Goal: Task Accomplishment & Management: Manage account settings

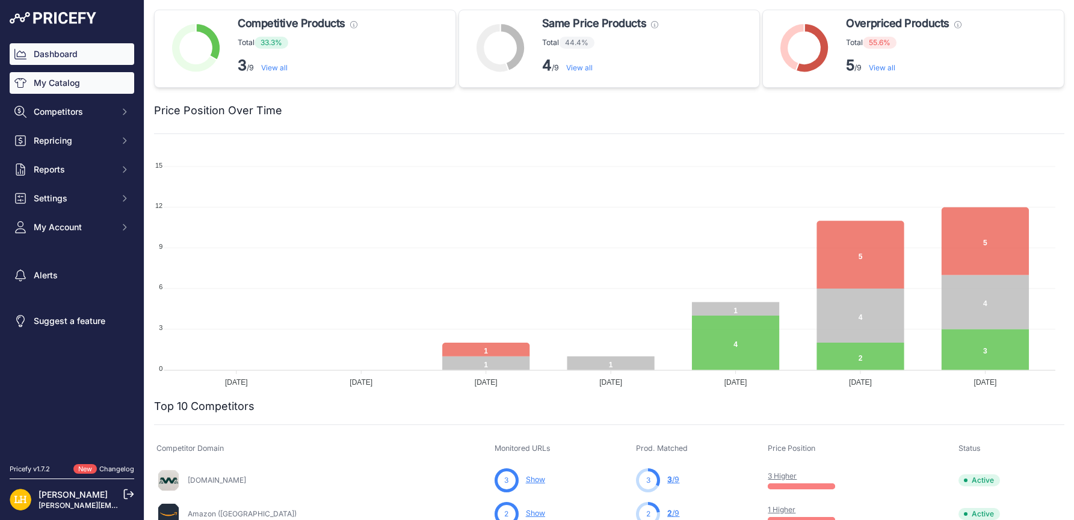
click at [60, 83] on link "My Catalog" at bounding box center [72, 83] width 125 height 22
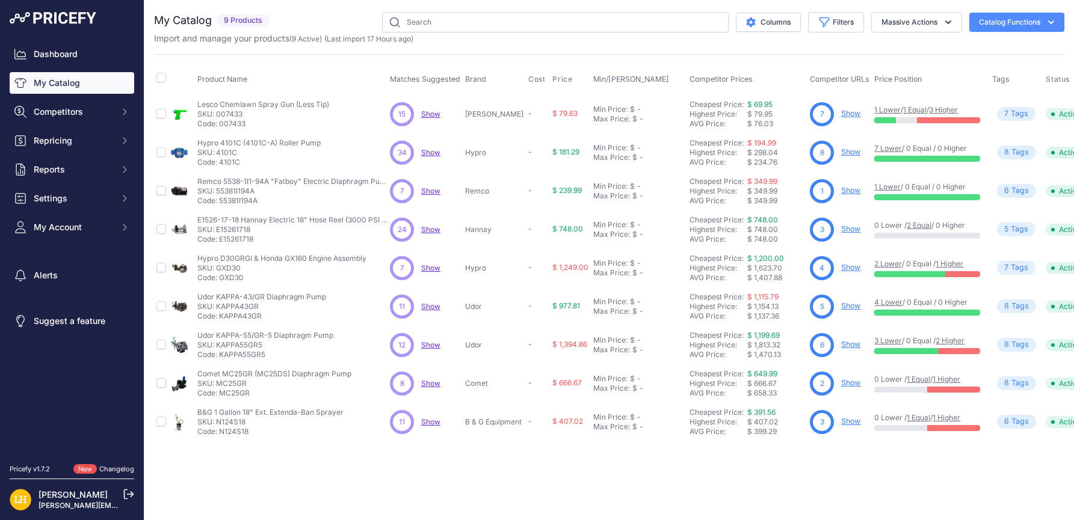
click at [433, 421] on span "Show" at bounding box center [430, 422] width 19 height 9
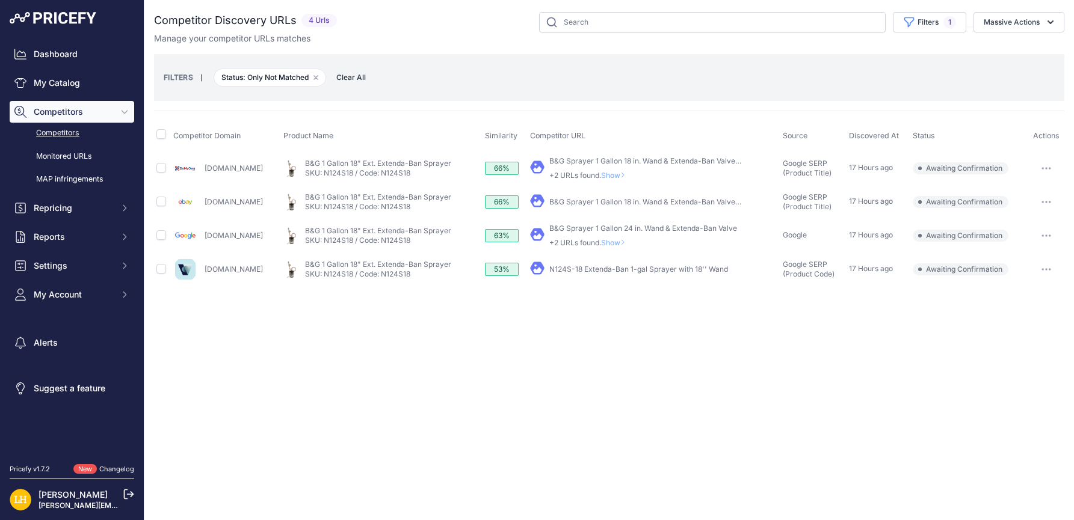
click at [609, 173] on span "Show" at bounding box center [615, 175] width 29 height 9
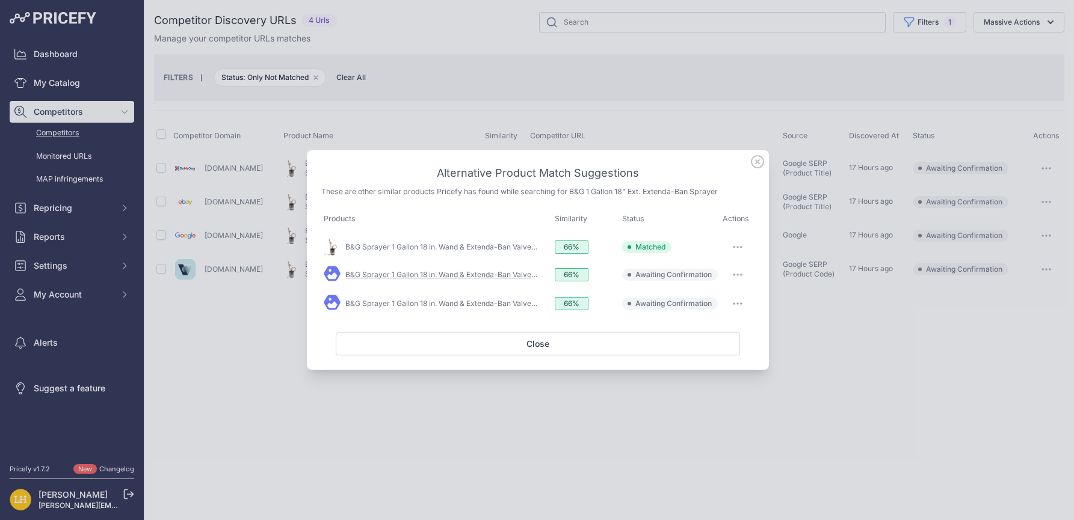
click at [474, 278] on link "B&G Sprayer 1 Gallon 18 in. Wand & Extenda-Ban Valve ..." at bounding box center [441, 274] width 193 height 9
click at [469, 306] on link "B&G Sprayer 1 Gallon 18 in. Wand & Extenda-Ban Valve ..." at bounding box center [441, 303] width 193 height 9
click at [461, 247] on link "B&G Sprayer 1 Gallon 18 in. Wand & Extenda-Ban Valve ..." at bounding box center [441, 246] width 193 height 9
click at [736, 274] on icon "button" at bounding box center [738, 275] width 10 height 2
click at [729, 324] on span "Exclude match" at bounding box center [710, 323] width 51 height 9
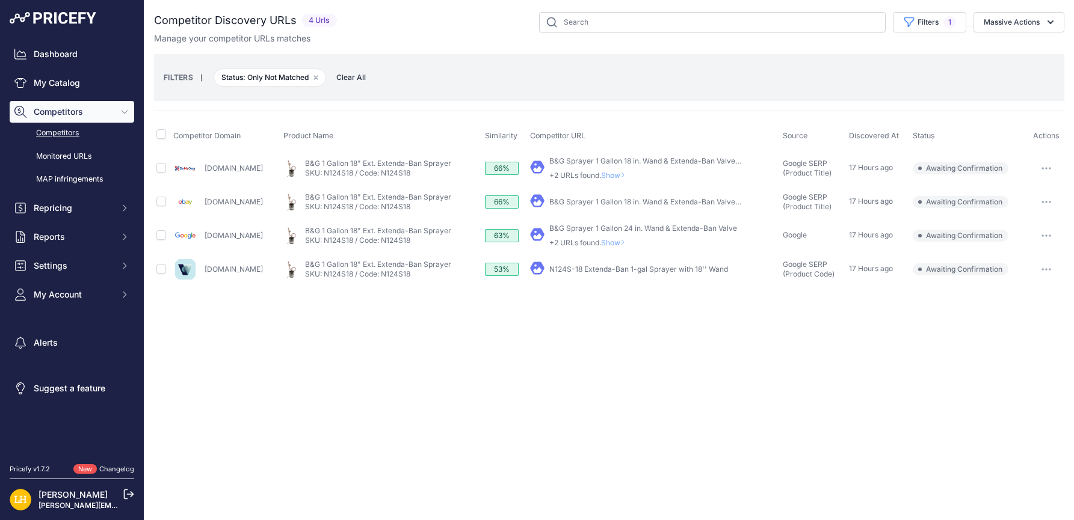
click at [615, 173] on span "Show" at bounding box center [615, 175] width 29 height 9
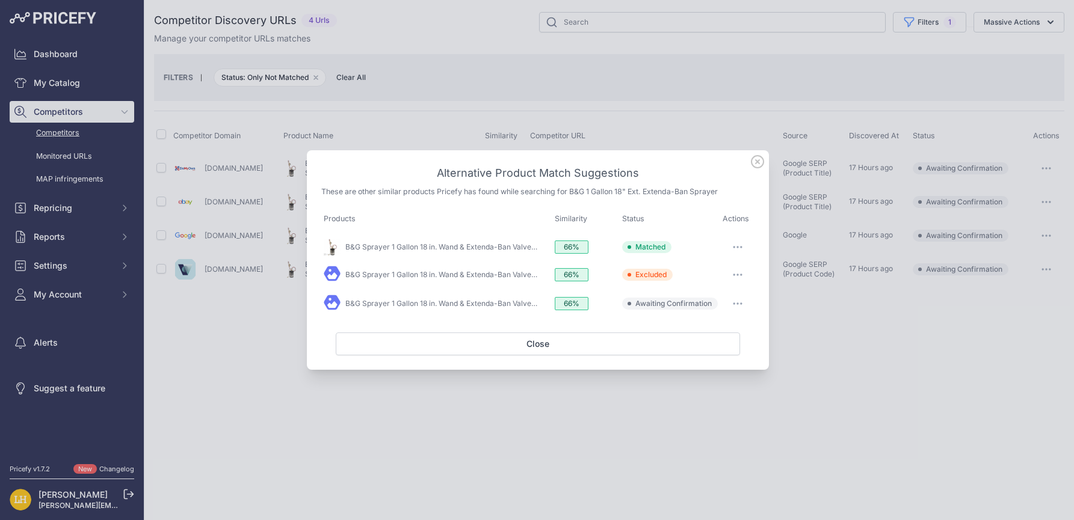
click at [735, 300] on button "button" at bounding box center [738, 303] width 24 height 17
click at [720, 356] on span "Exclude match" at bounding box center [710, 352] width 51 height 9
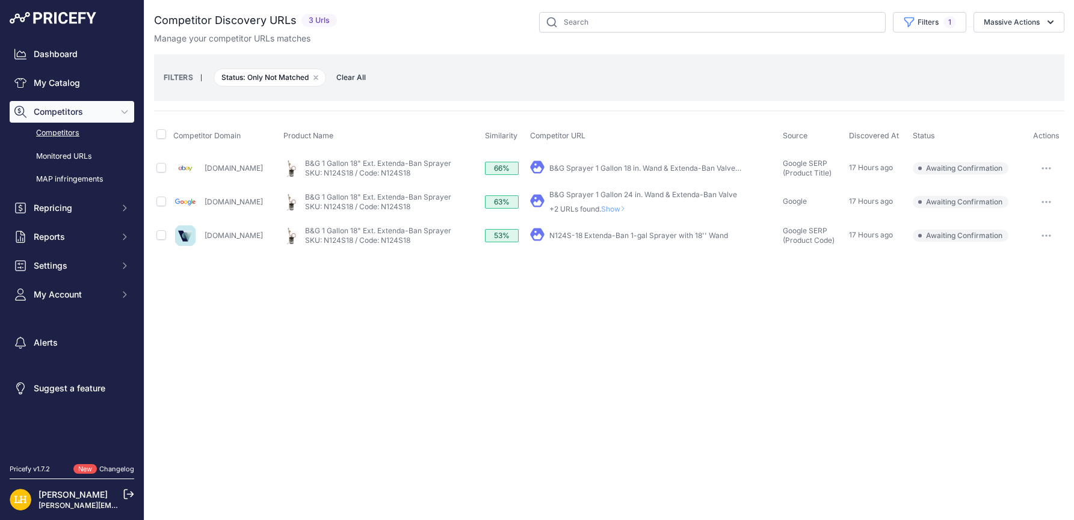
click at [907, 367] on div "Close You are not connected to the internet." at bounding box center [609, 260] width 930 height 520
click at [648, 239] on link "N124S-18 Extenda-Ban 1-gal Sprayer with 18'' Wand" at bounding box center [638, 235] width 179 height 9
click at [1049, 231] on button "button" at bounding box center [1046, 235] width 24 height 17
click at [606, 231] on link "N124S-18 Extenda-Ban 1-gal Sprayer with 18'' Wand" at bounding box center [638, 235] width 179 height 9
click at [1042, 229] on button "button" at bounding box center [1046, 235] width 24 height 17
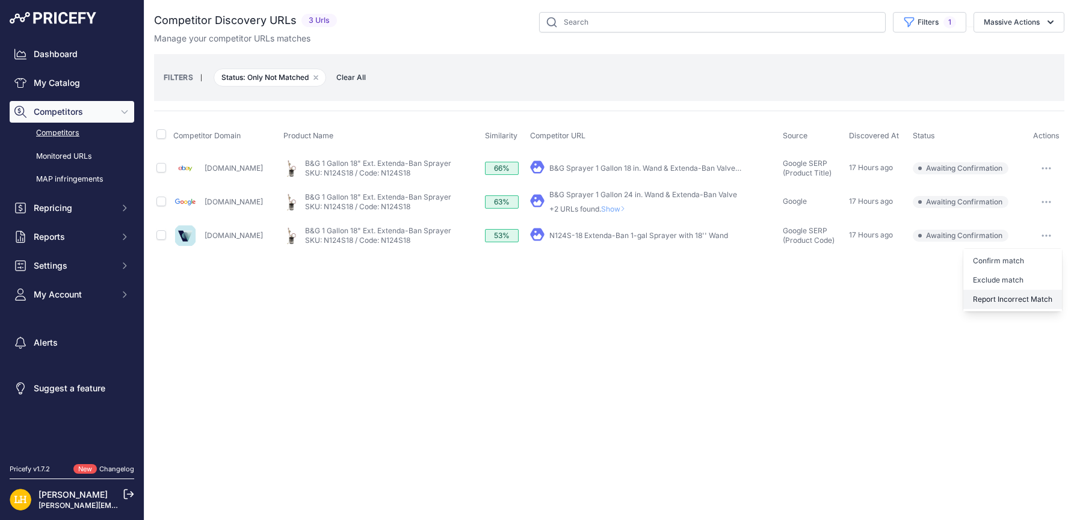
click at [1034, 298] on button "Report Incorrect Match" at bounding box center [1012, 299] width 99 height 19
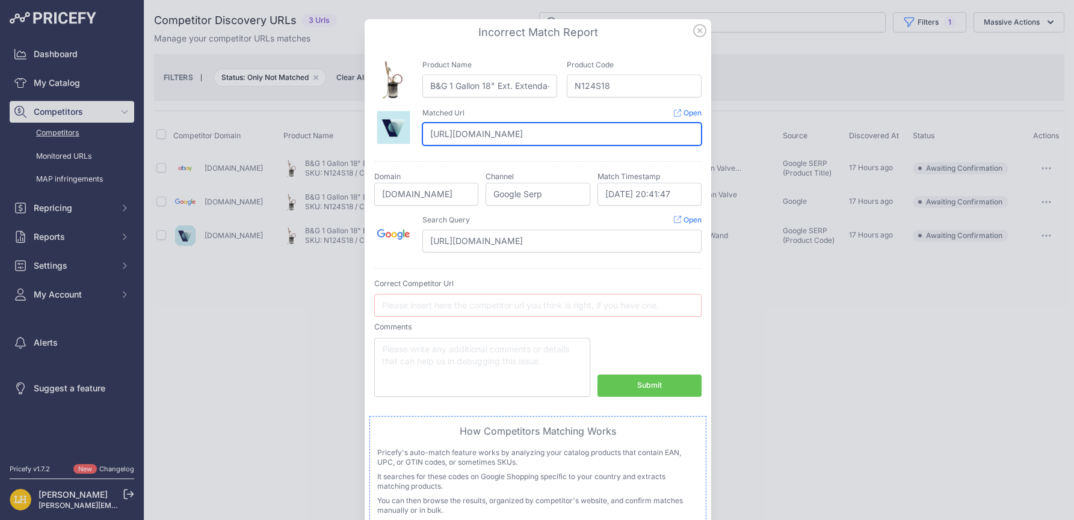
click at [557, 135] on input "https://veseris.com/default/equipment/sprayers/b-g-hand-sprayers-parts/n124s-18…" at bounding box center [561, 134] width 279 height 23
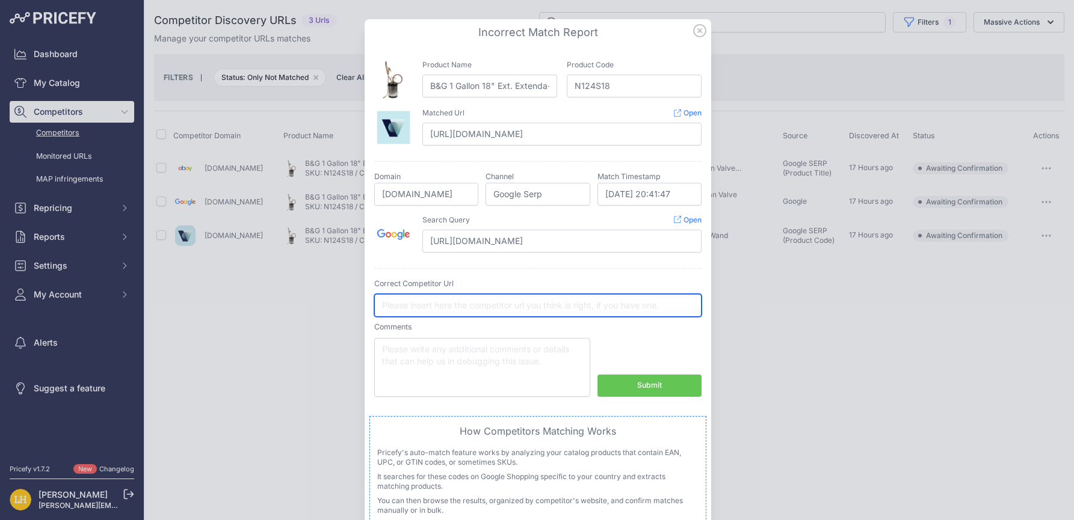
click at [447, 306] on input "text" at bounding box center [537, 305] width 327 height 23
paste input "https://veseris.com/default/n124s-18-extenda-ban-1-gal-sprayer-with-18-wand"
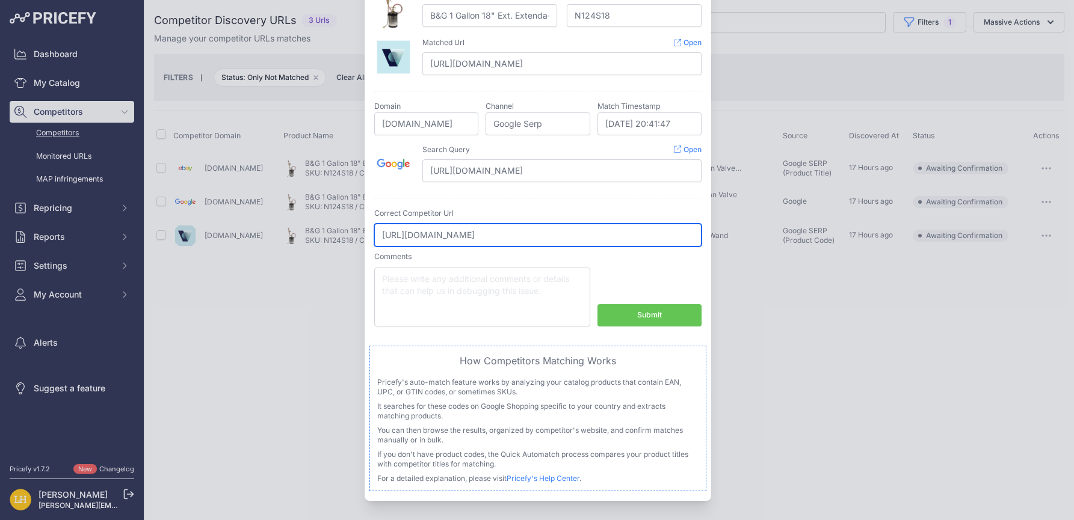
type input "https://veseris.com/default/n124s-18-extenda-ban-1-gal-sprayer-with-18-wand"
click at [657, 317] on div "Submit" at bounding box center [649, 315] width 25 height 11
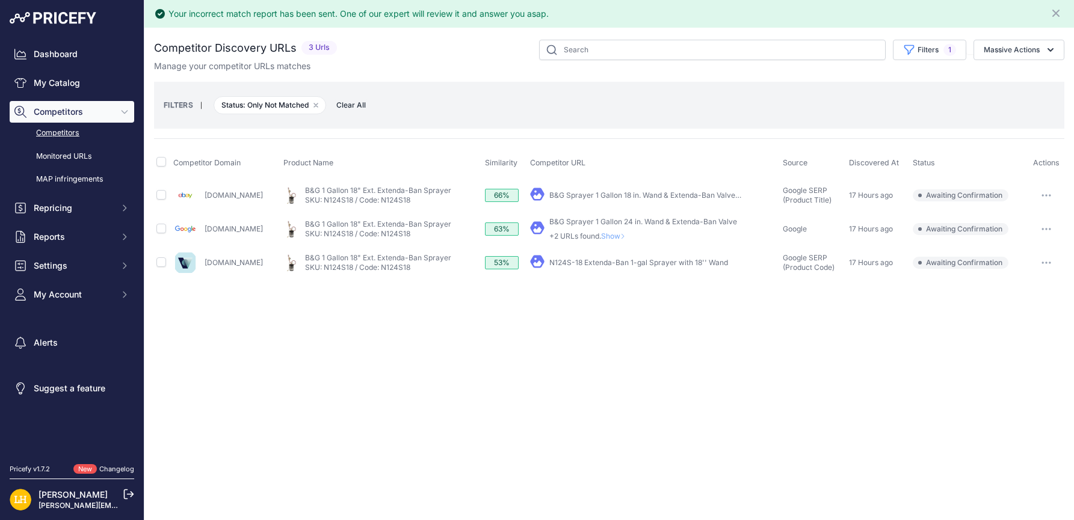
click at [654, 261] on link "N124S-18 Extenda-Ban 1-gal Sprayer with 18'' Wand" at bounding box center [638, 262] width 179 height 9
click at [1040, 262] on button "button" at bounding box center [1046, 262] width 24 height 17
click at [1016, 311] on button "Exclude match" at bounding box center [1012, 307] width 99 height 19
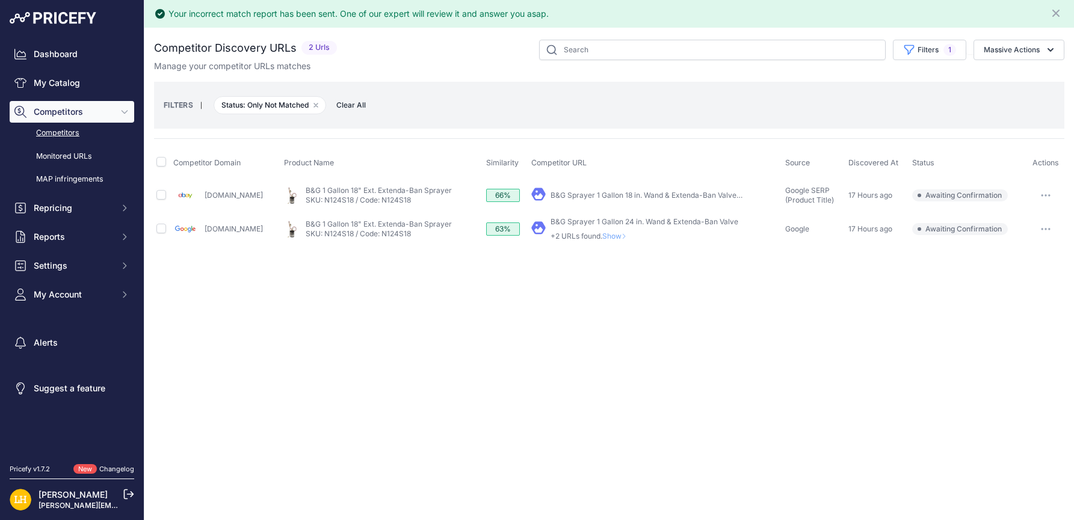
click at [604, 232] on span "Show" at bounding box center [616, 236] width 29 height 9
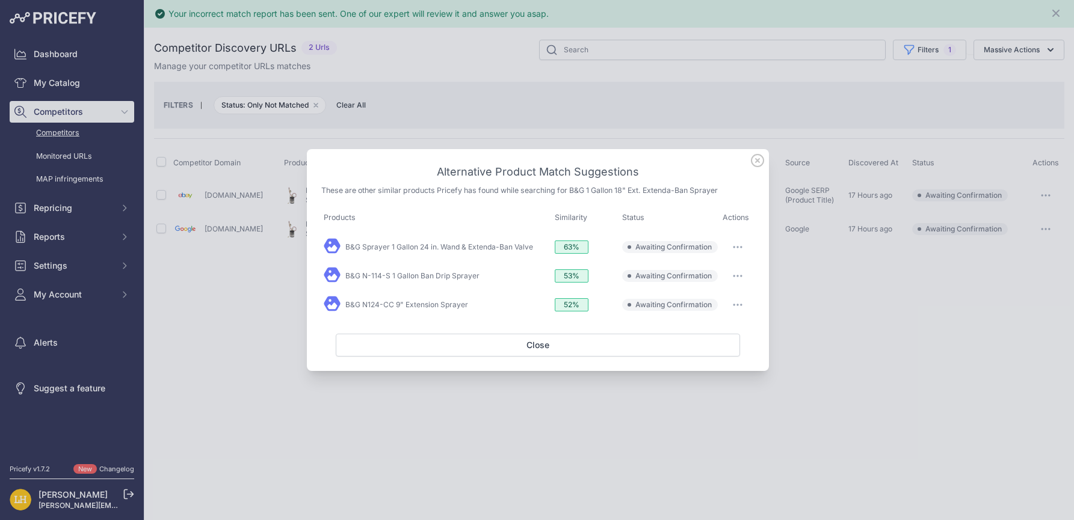
click at [736, 268] on button "button" at bounding box center [738, 276] width 24 height 17
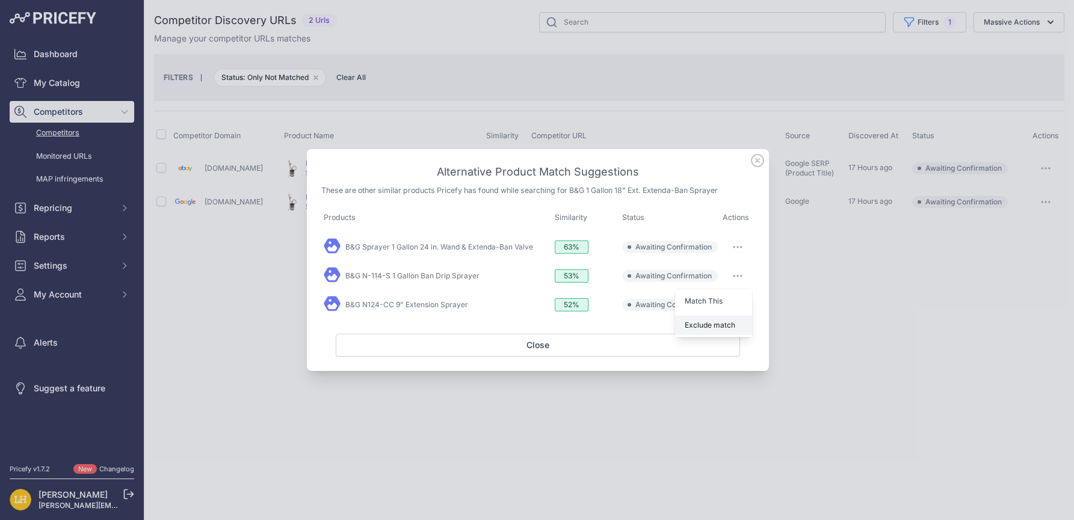
click at [730, 325] on span "Exclude match" at bounding box center [710, 325] width 51 height 9
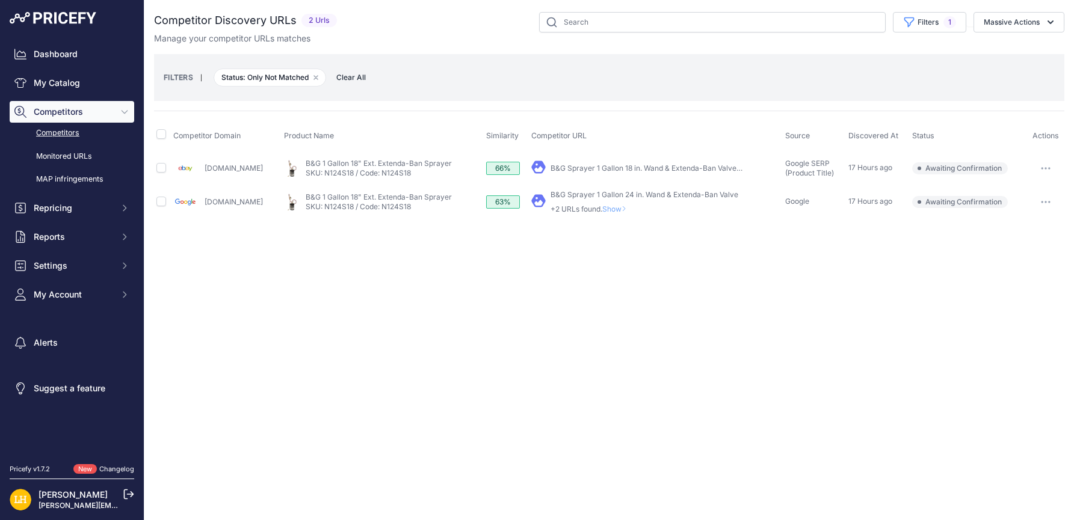
click at [608, 206] on span "Show" at bounding box center [616, 209] width 29 height 9
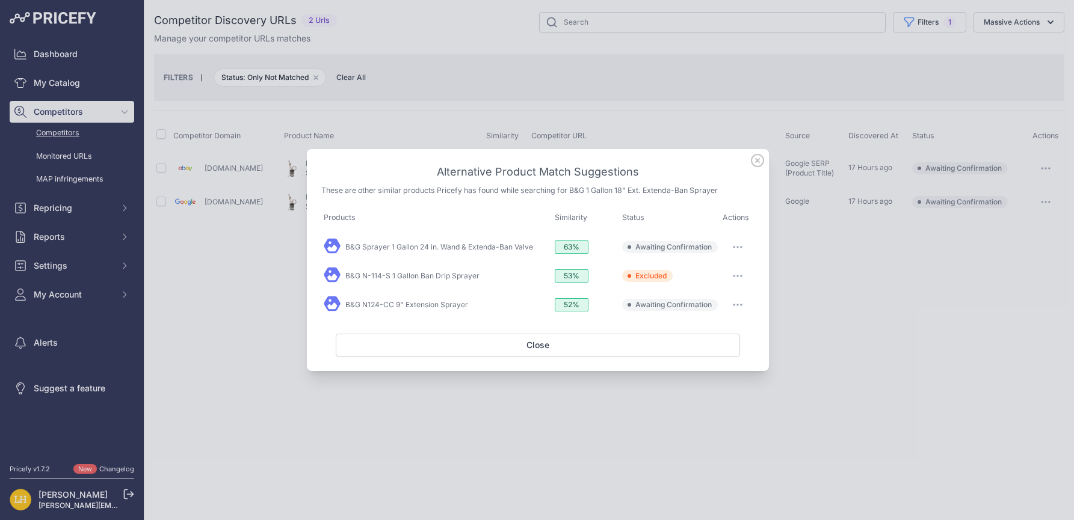
click at [735, 302] on button "button" at bounding box center [738, 305] width 24 height 17
click at [728, 353] on span "Exclude match" at bounding box center [710, 354] width 51 height 9
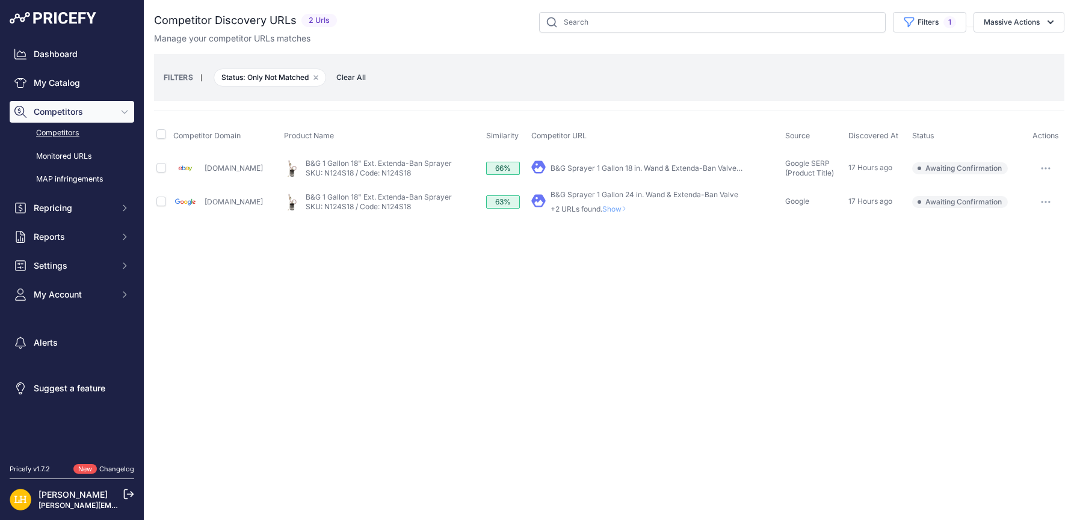
click at [609, 212] on span "Show" at bounding box center [616, 209] width 29 height 9
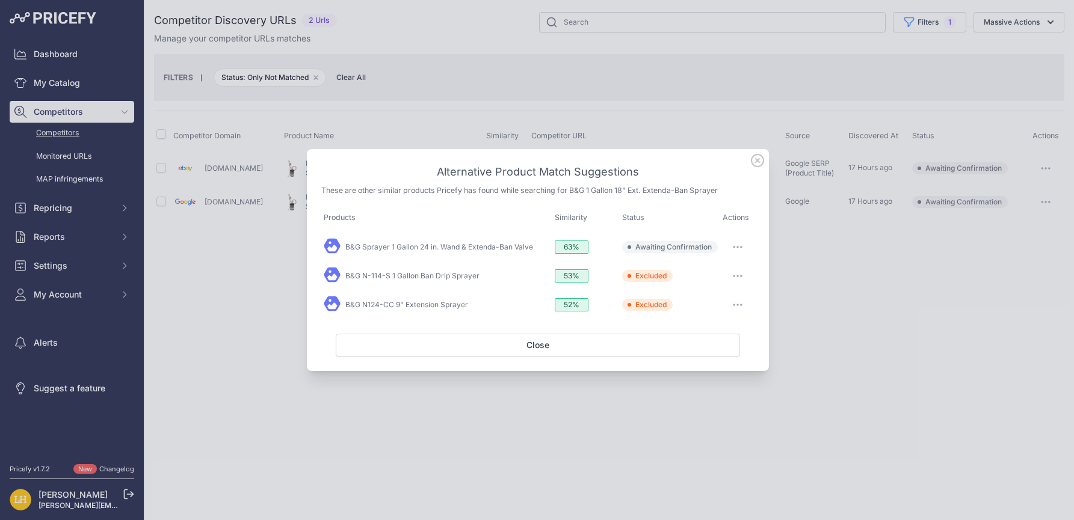
click at [732, 248] on button "button" at bounding box center [738, 247] width 24 height 17
click at [725, 296] on span "Exclude match" at bounding box center [710, 296] width 51 height 9
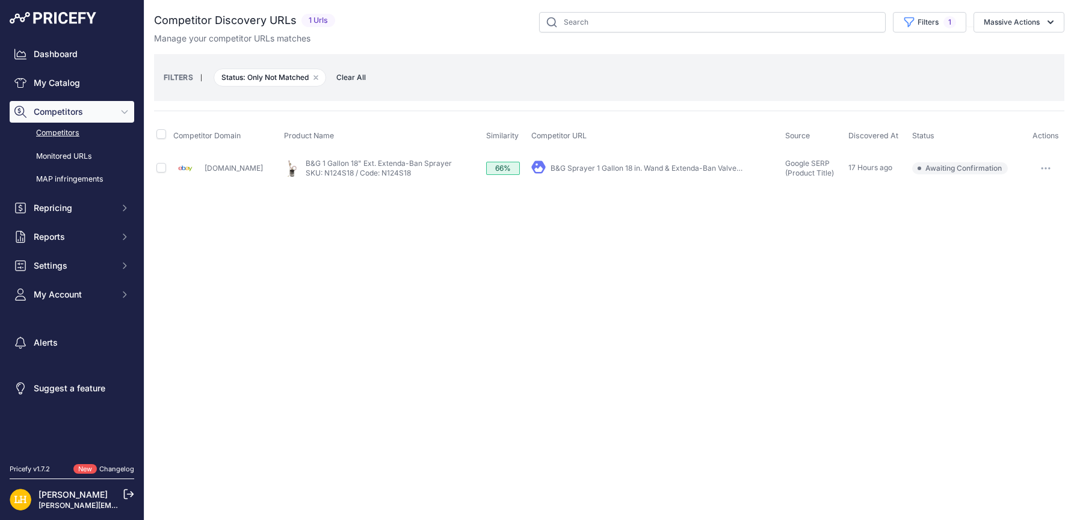
click at [794, 290] on div "Your incorrect match report has been sent. One of our expert will review it and…" at bounding box center [609, 260] width 930 height 520
click at [646, 171] on link "B&G Sprayer 1 Gallon 18 in. Wand & Extenda-Ban Valve ..." at bounding box center [647, 168] width 193 height 9
click at [1047, 168] on icon "button" at bounding box center [1046, 168] width 10 height 2
click at [1016, 196] on button "Confirm match" at bounding box center [1012, 193] width 99 height 19
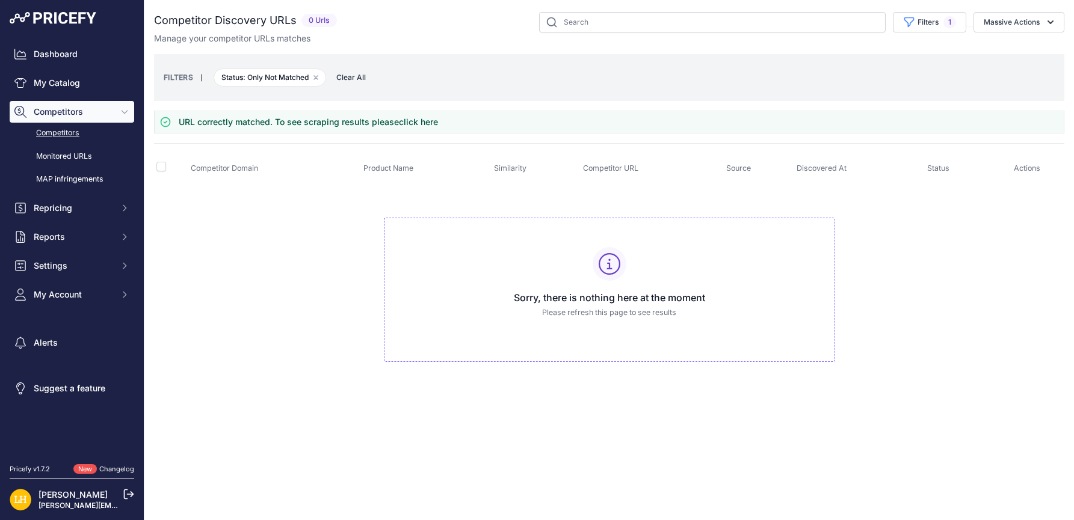
click at [1049, 304] on td "Sorry, there is nothing here at the moment Please refresh this page to see resu…" at bounding box center [609, 285] width 910 height 203
click at [384, 233] on div "Sorry, there is nothing here at the moment Please refresh this page to see resu…" at bounding box center [609, 290] width 451 height 145
click at [49, 78] on link "My Catalog" at bounding box center [72, 83] width 125 height 22
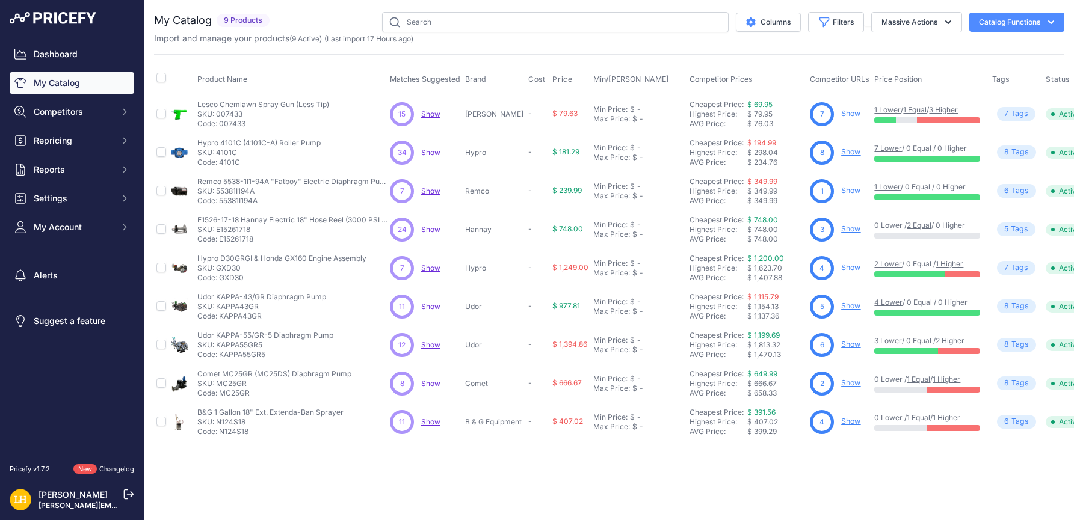
click at [431, 424] on span "Show" at bounding box center [430, 422] width 19 height 9
click at [437, 383] on span "Show" at bounding box center [430, 383] width 19 height 9
click at [436, 267] on span "Show" at bounding box center [430, 268] width 19 height 9
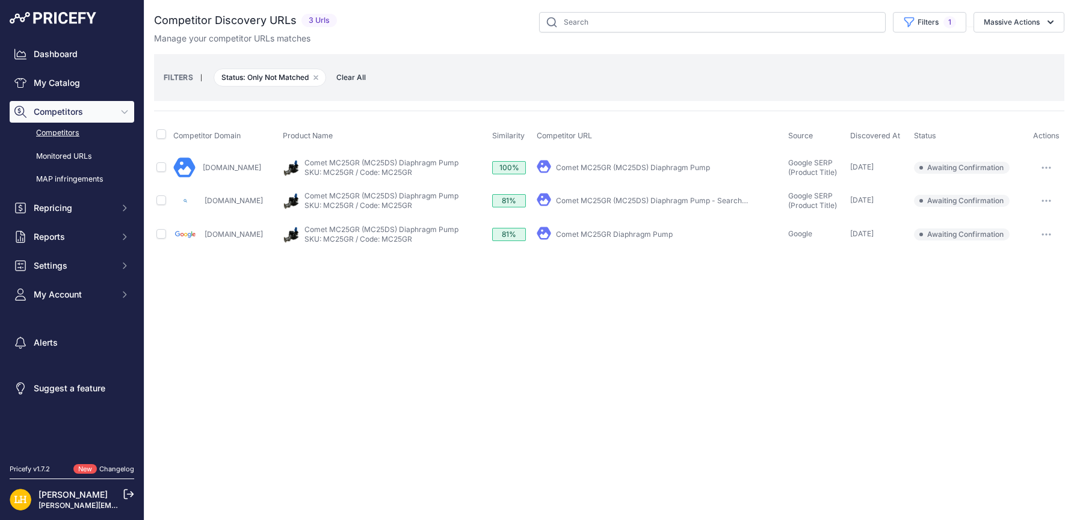
click at [602, 236] on link "Comet MC25GR Diaphragm Pump" at bounding box center [614, 234] width 117 height 9
click at [1052, 230] on button "button" at bounding box center [1046, 234] width 24 height 17
click at [1032, 296] on button "Report Incorrect Match" at bounding box center [1012, 298] width 99 height 19
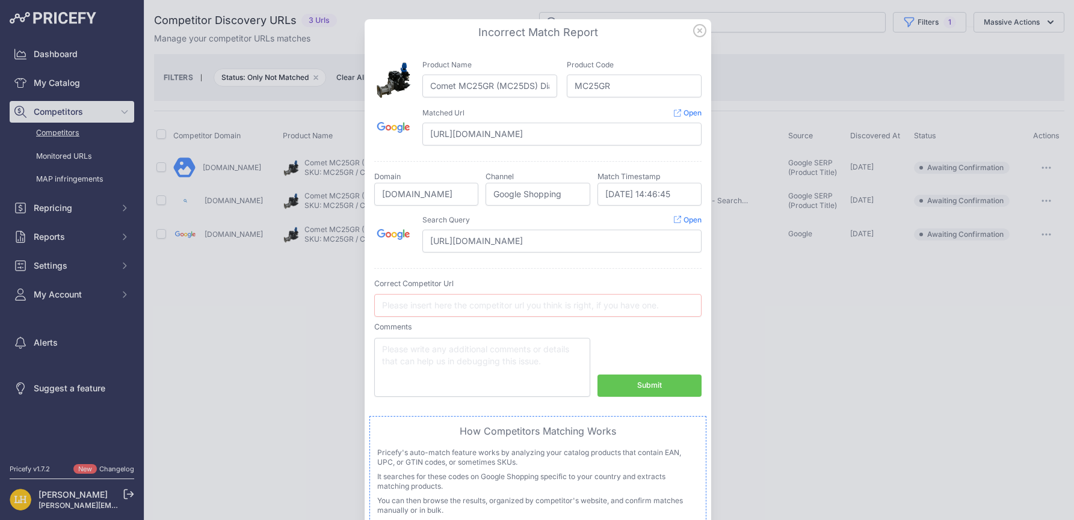
click at [694, 30] on icon at bounding box center [699, 30] width 13 height 13
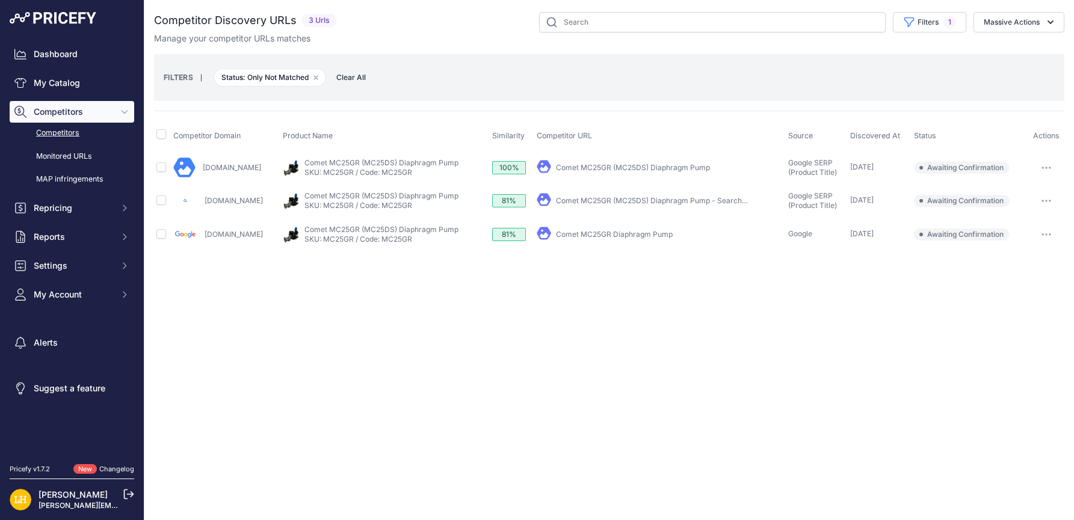
click at [1055, 236] on button "button" at bounding box center [1046, 234] width 24 height 17
click at [1025, 280] on button "Exclude match" at bounding box center [1012, 279] width 99 height 19
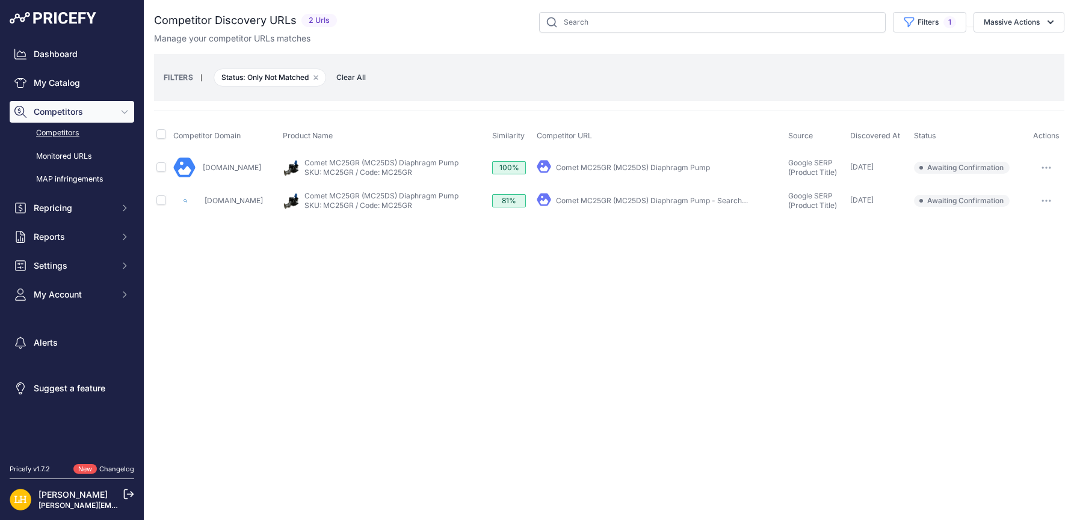
click at [671, 165] on link "Comet MC25GR (MC25DS) Diaphragm Pump" at bounding box center [633, 167] width 154 height 9
click at [1042, 167] on icon "button" at bounding box center [1046, 168] width 10 height 2
click at [1021, 208] on button "Exclude match" at bounding box center [1012, 212] width 99 height 19
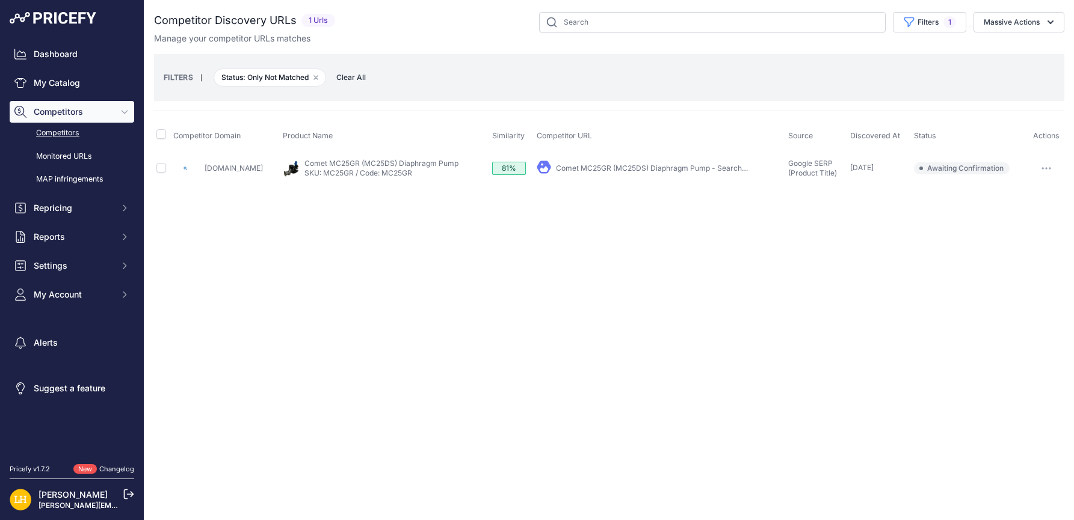
click at [640, 164] on link "Comet MC25GR (MC25DS) Diaphragm Pump - Search Shopping" at bounding box center [666, 168] width 220 height 9
click at [1050, 168] on button "button" at bounding box center [1046, 168] width 24 height 17
click at [1018, 212] on button "Exclude match" at bounding box center [1012, 212] width 99 height 19
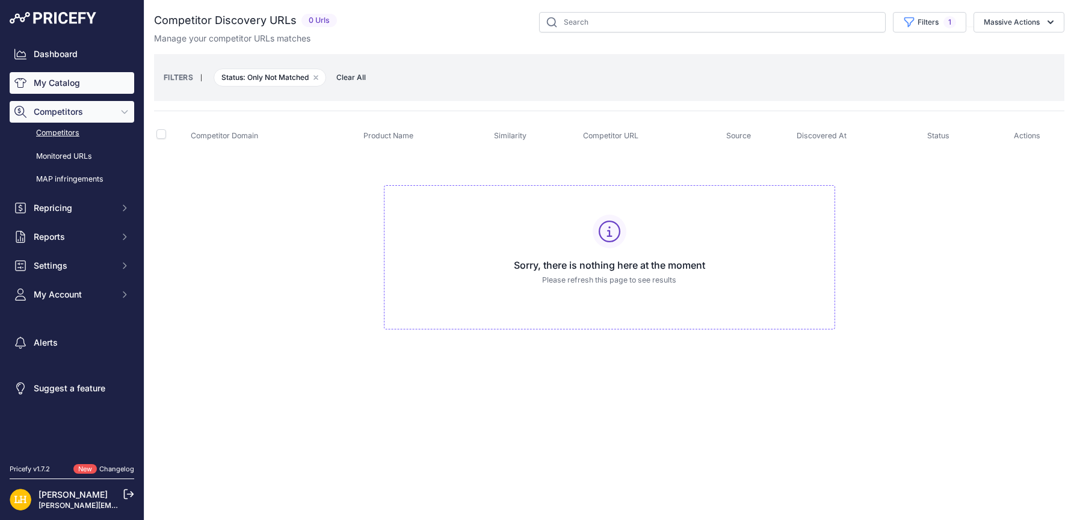
click at [55, 78] on link "My Catalog" at bounding box center [72, 83] width 125 height 22
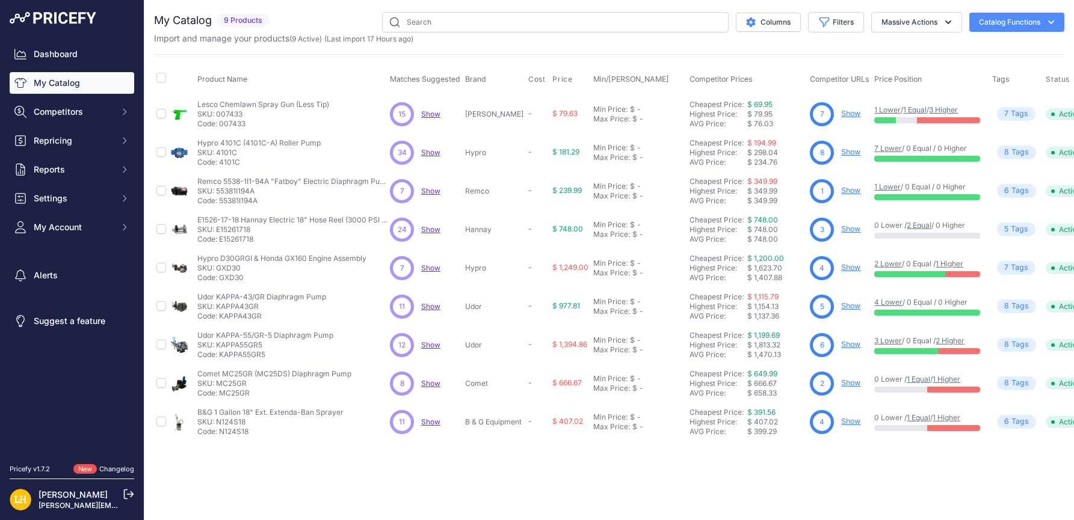
click at [431, 346] on span "Show" at bounding box center [430, 345] width 19 height 9
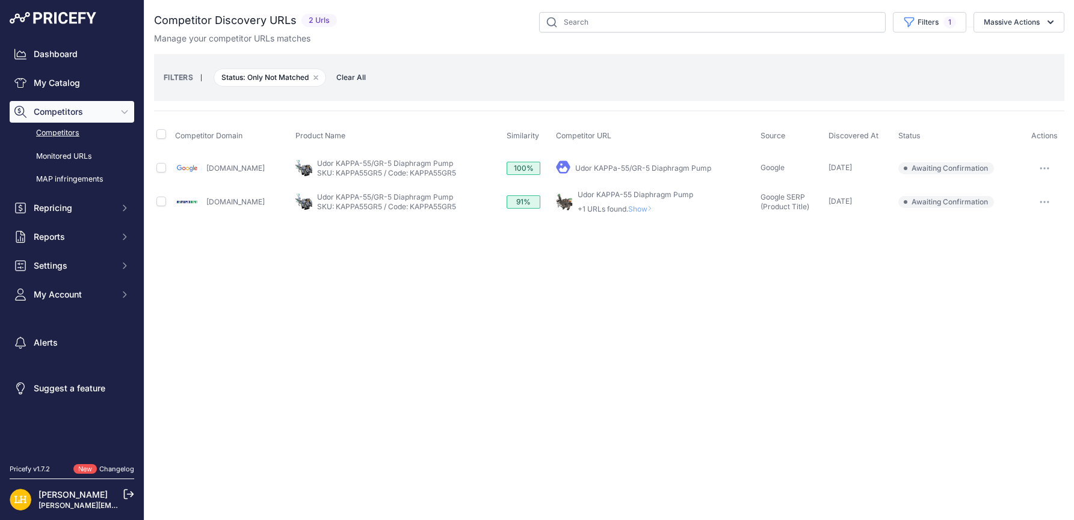
click at [1038, 165] on button "button" at bounding box center [1044, 168] width 24 height 17
click at [1033, 215] on button "Exclude match" at bounding box center [1012, 212] width 99 height 19
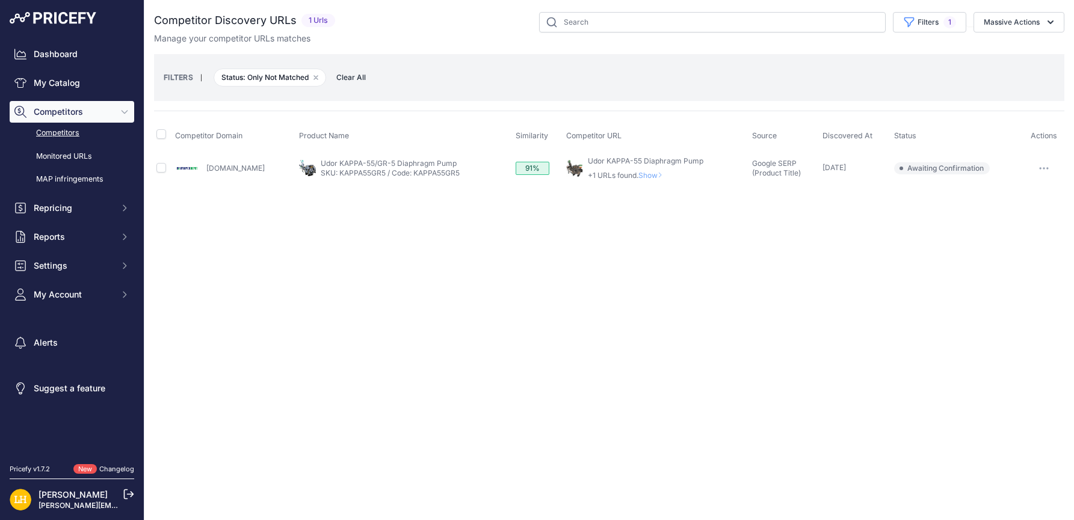
click at [1043, 170] on button "button" at bounding box center [1044, 168] width 24 height 17
click at [1032, 217] on button "Exclude match" at bounding box center [1012, 212] width 99 height 19
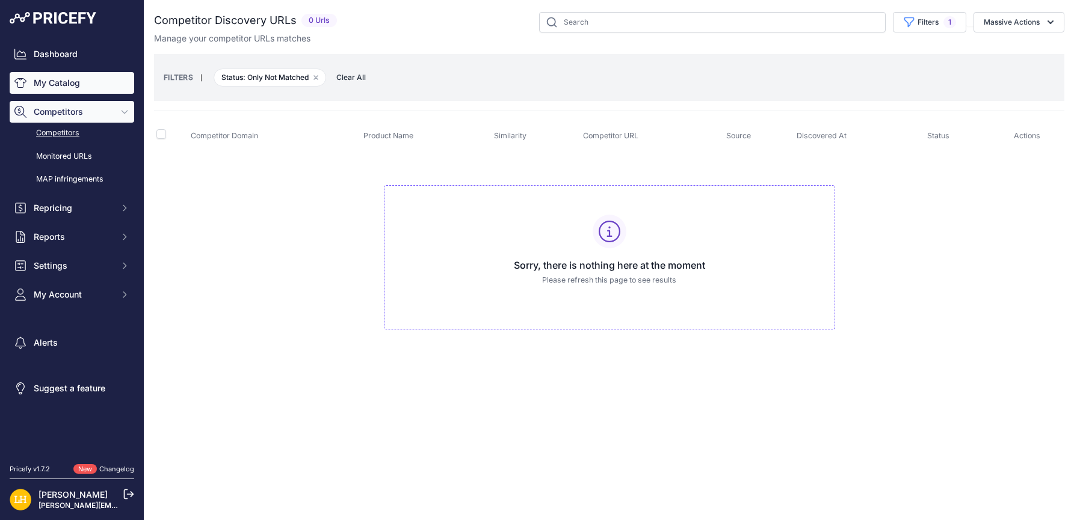
click at [43, 86] on link "My Catalog" at bounding box center [72, 83] width 125 height 22
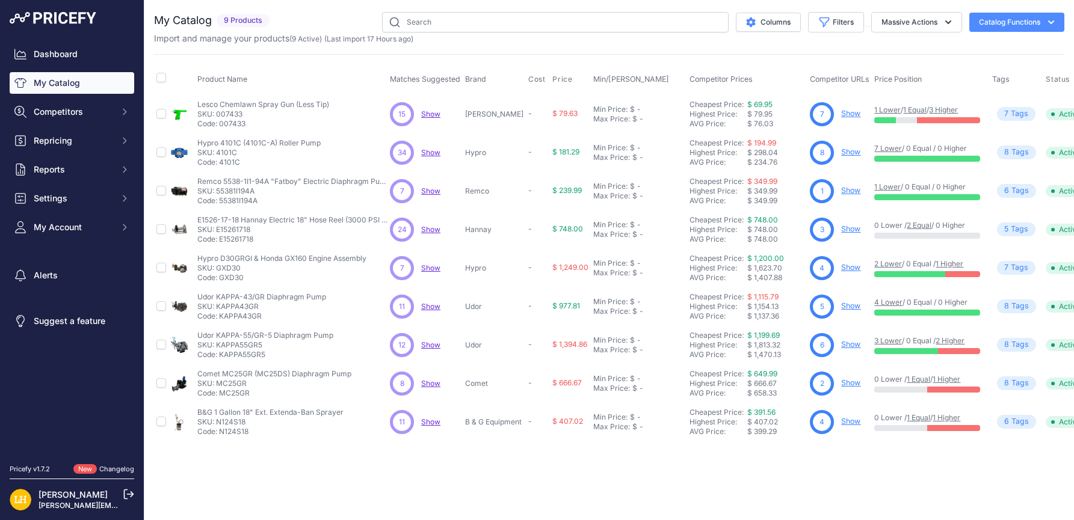
click at [434, 229] on span "Show" at bounding box center [430, 229] width 19 height 9
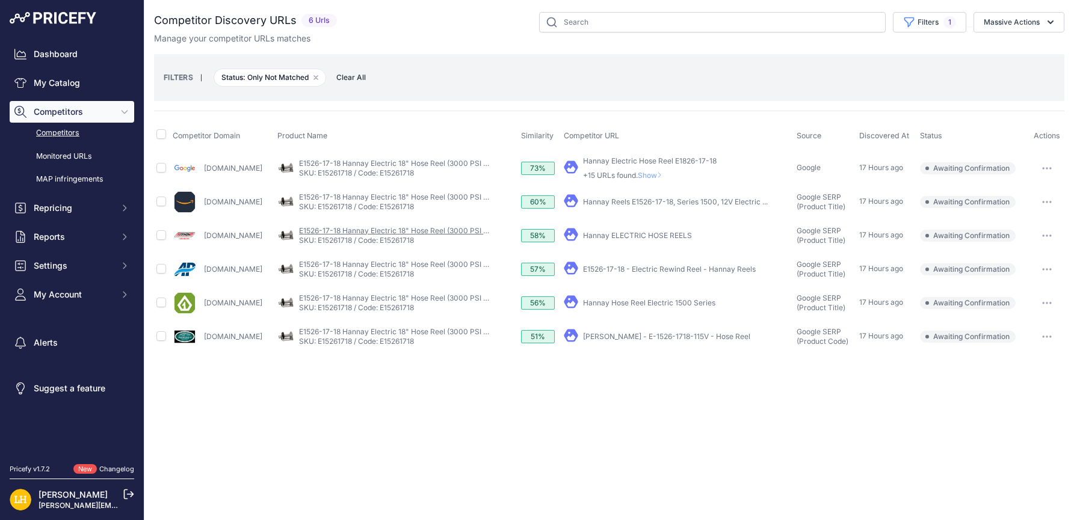
click at [448, 231] on link "E1526-17-18 Hannay Electric 18" Hose Reel (3000 PSI Max)" at bounding box center [400, 230] width 202 height 9
click at [638, 235] on link "Hannay ELECTRIC HOSE REELS" at bounding box center [637, 235] width 109 height 9
click at [1042, 238] on button "button" at bounding box center [1047, 235] width 24 height 17
click at [1022, 264] on button "Confirm match" at bounding box center [1012, 260] width 99 height 19
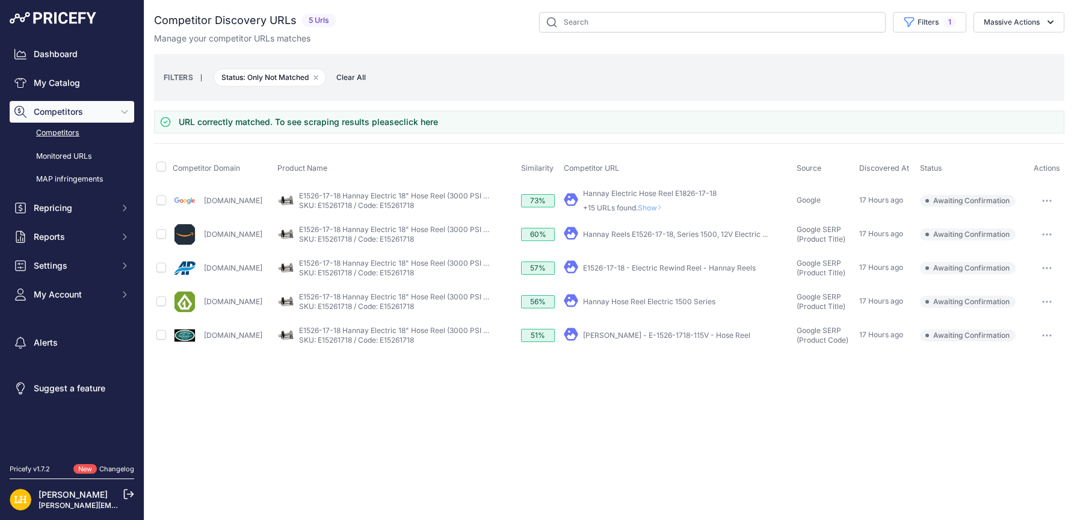
click at [699, 270] on link "E1526-17-18 - Electric Rewind Reel - Hannay Reels" at bounding box center [669, 268] width 173 height 9
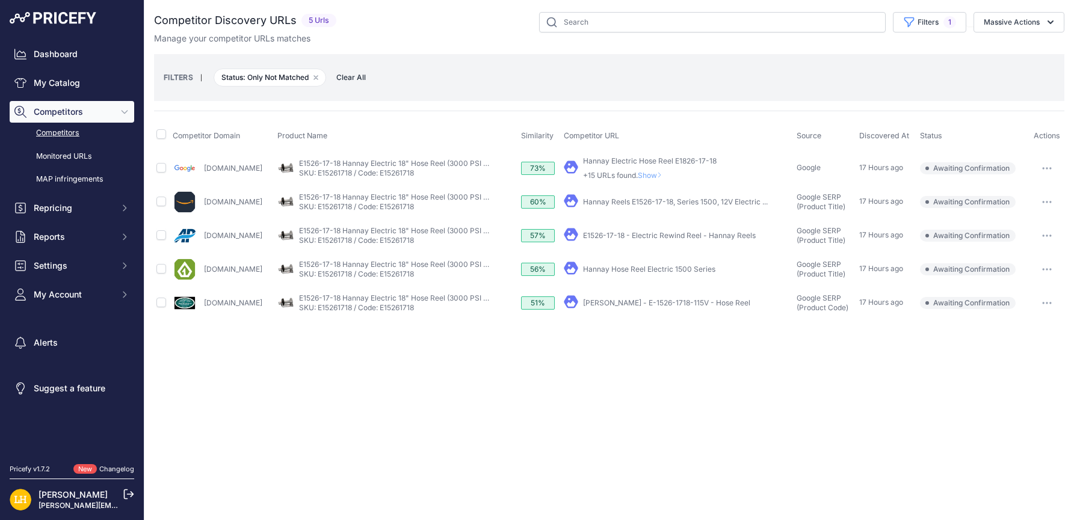
click at [1047, 235] on icon "button" at bounding box center [1046, 235] width 1 height 1
click at [1002, 258] on button "Confirm match" at bounding box center [1012, 260] width 99 height 19
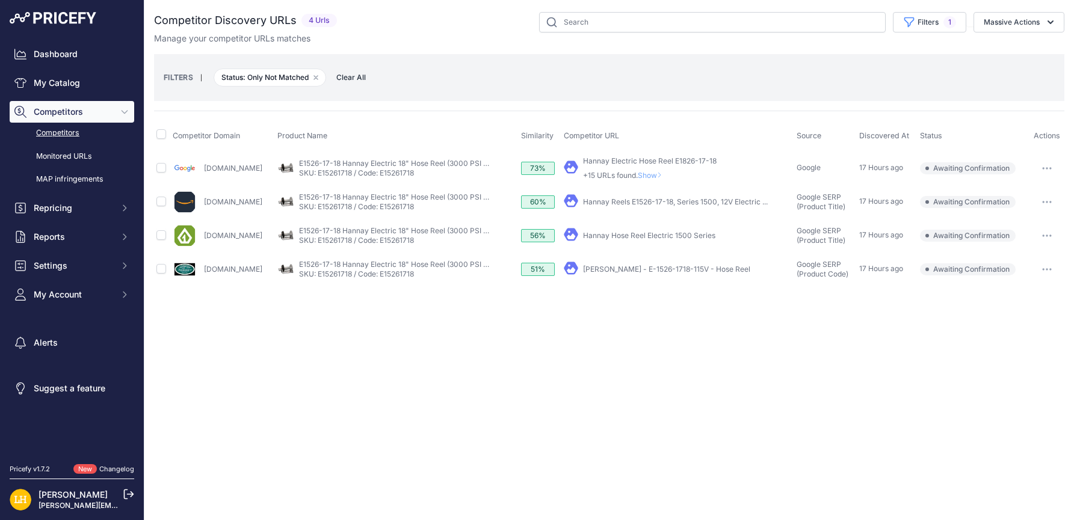
click at [649, 236] on link "Hannay Hose Reel Electric 1500 Series" at bounding box center [649, 235] width 132 height 9
click at [1048, 233] on button "button" at bounding box center [1047, 235] width 24 height 17
click at [1007, 264] on button "Confirm match" at bounding box center [1012, 260] width 99 height 19
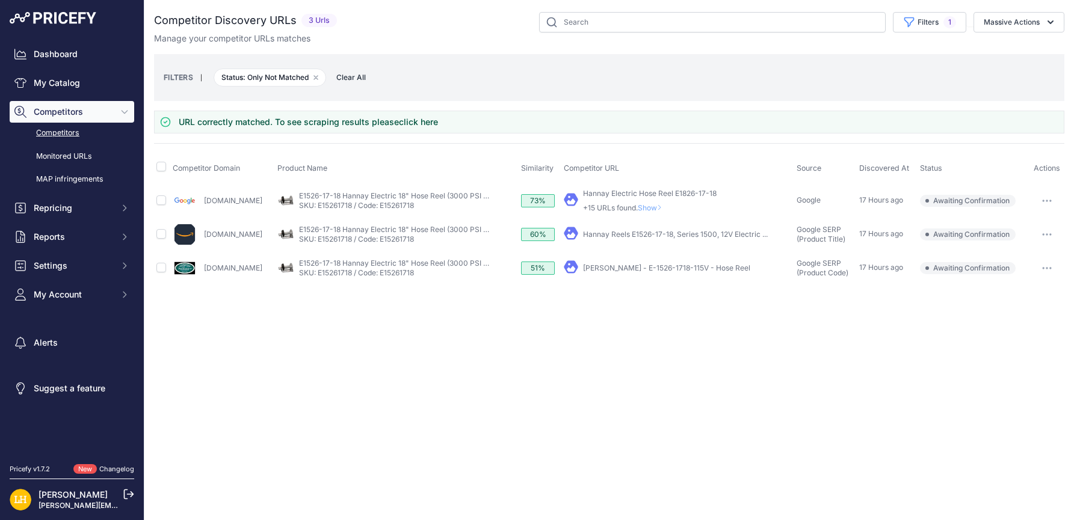
click at [655, 267] on link "Hannay Reels - E-1526-1718-115V - Hose Reel" at bounding box center [666, 268] width 167 height 9
click at [1050, 269] on icon "button" at bounding box center [1050, 268] width 1 height 1
click at [1013, 312] on button "Exclude match" at bounding box center [1012, 312] width 99 height 19
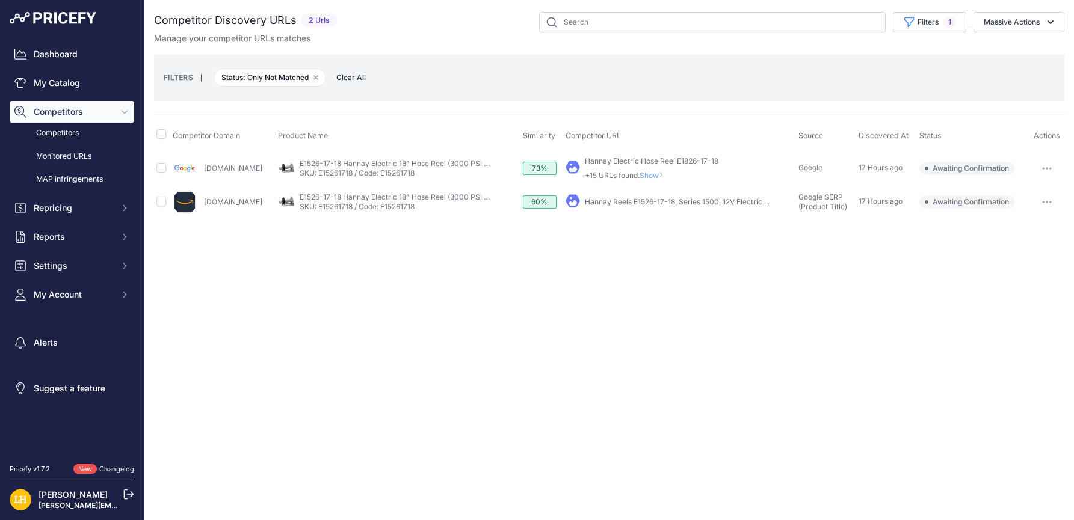
click at [652, 177] on span "Show" at bounding box center [654, 175] width 29 height 9
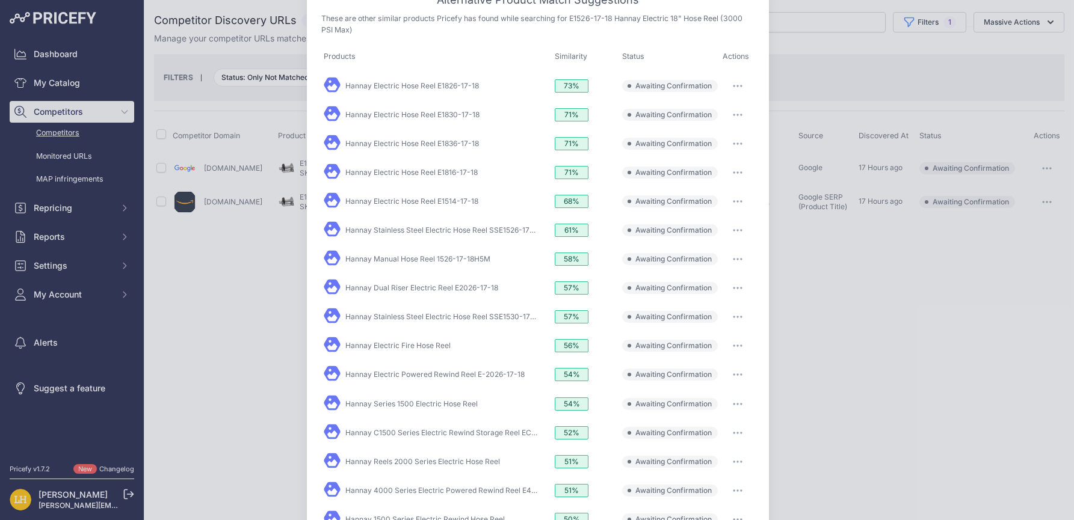
scroll to position [60, 0]
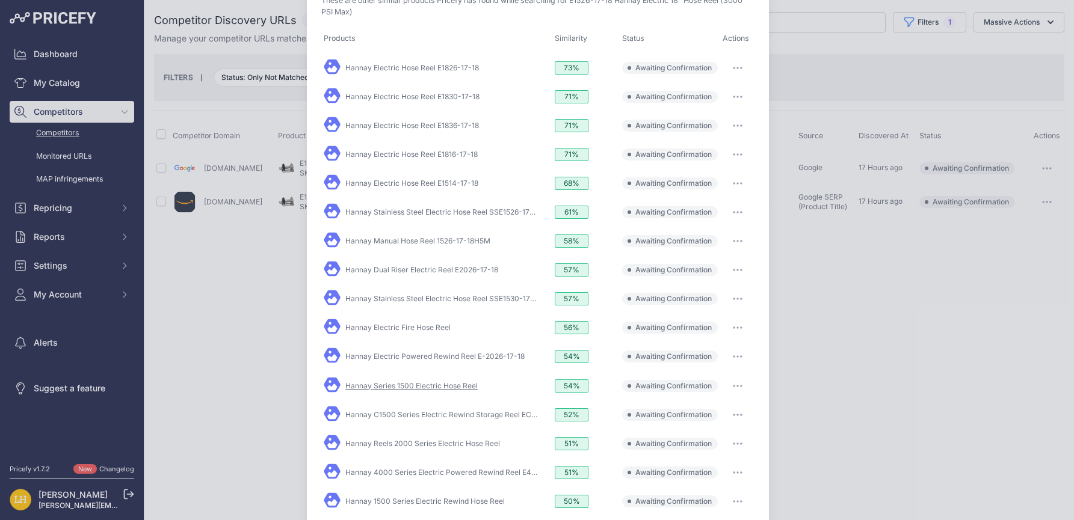
click at [463, 385] on link "Hannay Series 1500 Electric Hose Reel" at bounding box center [411, 385] width 132 height 9
click at [957, 291] on div at bounding box center [537, 260] width 1074 height 520
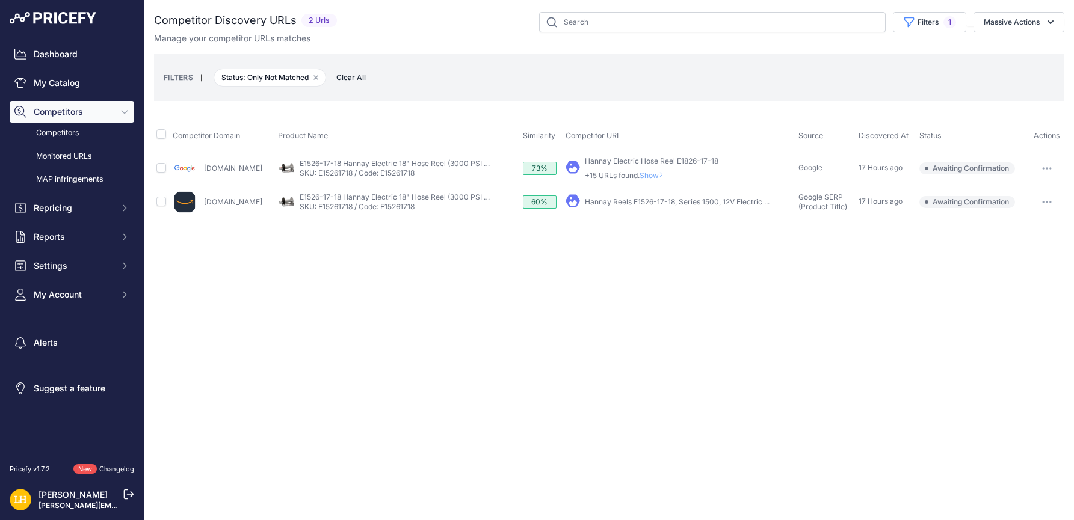
click at [1046, 171] on button "button" at bounding box center [1047, 168] width 24 height 17
click at [1010, 209] on button "Exclude match" at bounding box center [1012, 212] width 99 height 19
click at [1048, 167] on icon "button" at bounding box center [1047, 168] width 10 height 2
click at [1016, 215] on button "Exclude match" at bounding box center [1012, 212] width 99 height 19
click at [664, 197] on link "Hannay Reels E1526-17-18, Series 1500, 12V Electric ..." at bounding box center [677, 201] width 185 height 9
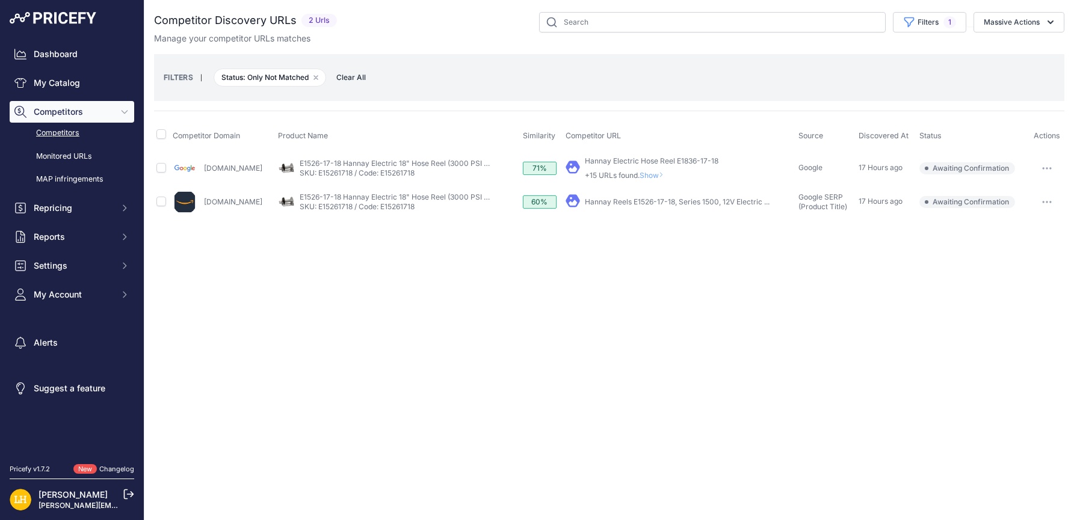
click at [1041, 199] on button "button" at bounding box center [1047, 202] width 24 height 17
click at [1019, 231] on button "Confirm match" at bounding box center [1012, 227] width 99 height 19
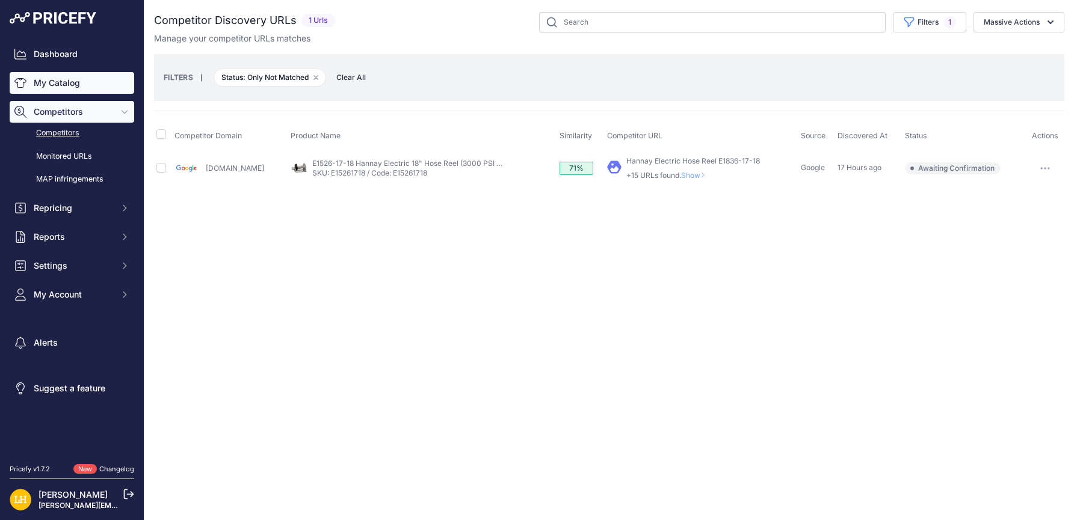
click at [66, 83] on link "My Catalog" at bounding box center [72, 83] width 125 height 22
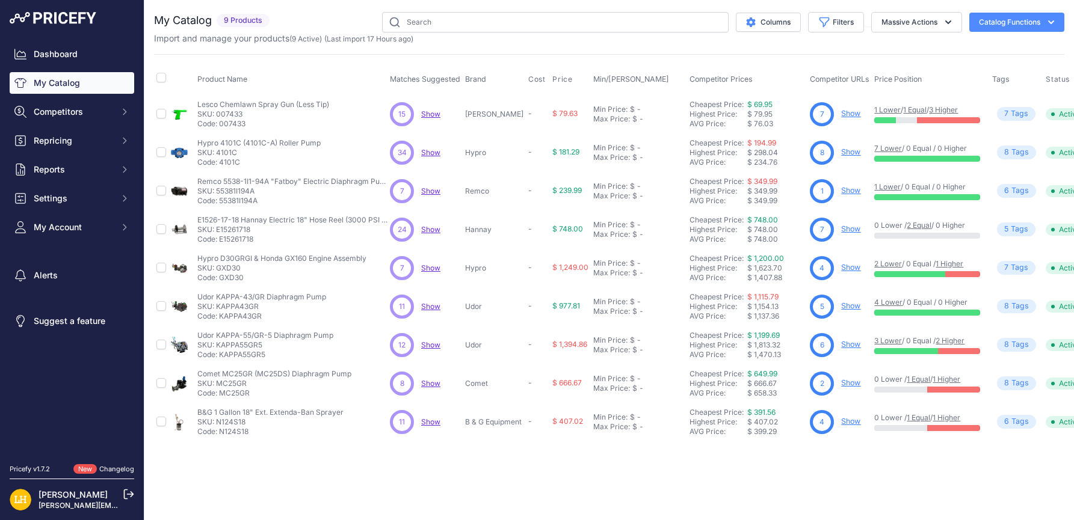
click at [435, 119] on p "Show Discovering..." at bounding box center [430, 115] width 19 height 10
click at [517, 147] on td "Hypro" at bounding box center [494, 153] width 63 height 39
click at [434, 114] on span "Show" at bounding box center [430, 114] width 19 height 9
click at [434, 156] on span "Show" at bounding box center [430, 152] width 19 height 9
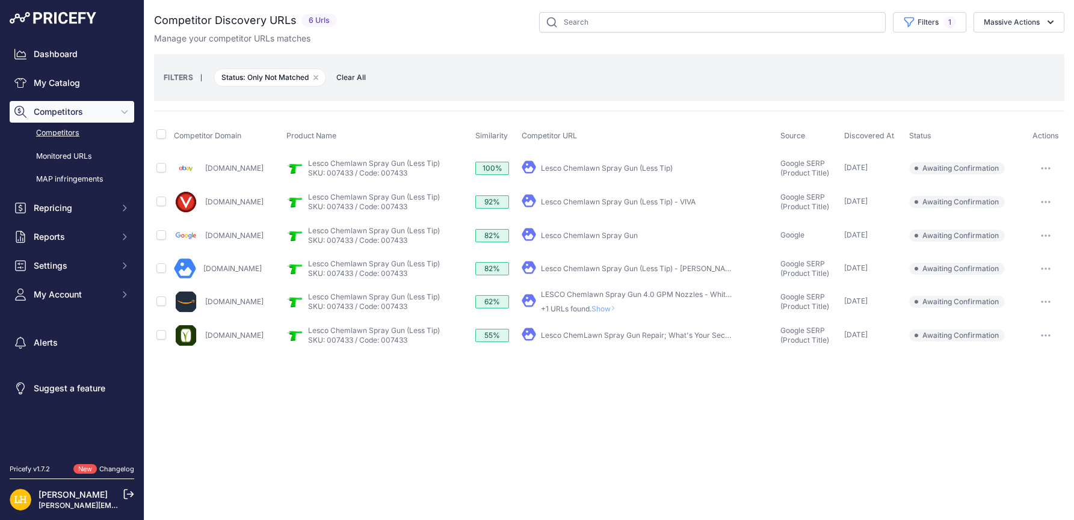
click at [645, 164] on link "Lesco Chemlawn Spray Gun (Less Tip)" at bounding box center [607, 168] width 132 height 9
click at [1037, 167] on button "button" at bounding box center [1046, 168] width 24 height 17
click at [1025, 214] on button "Exclude match" at bounding box center [1012, 212] width 99 height 19
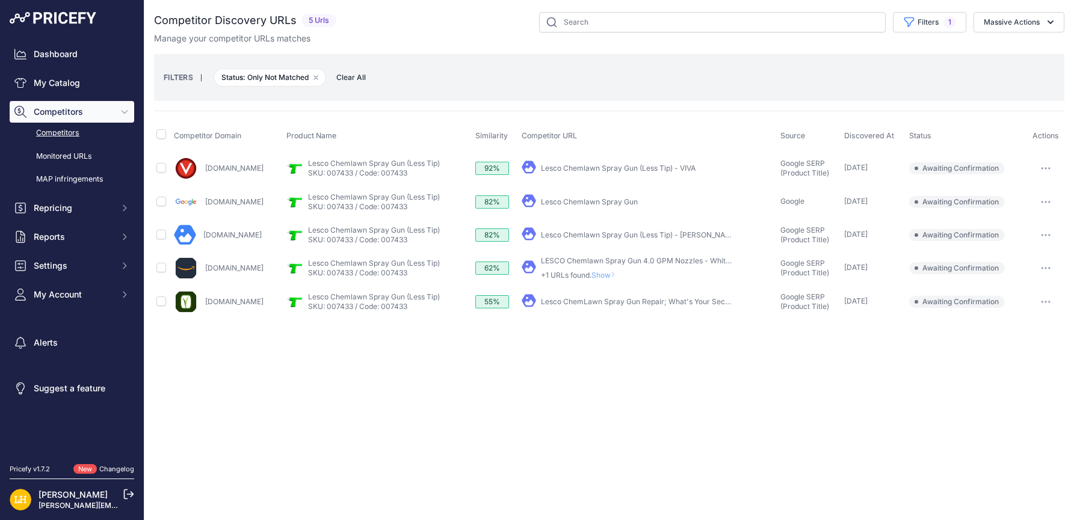
click at [615, 168] on link "Lesco Chemlawn Spray Gun (Less Tip) - VIVA" at bounding box center [618, 168] width 155 height 9
click at [1041, 167] on icon "button" at bounding box center [1046, 168] width 10 height 2
click at [1009, 214] on button "Exclude match" at bounding box center [1012, 212] width 99 height 19
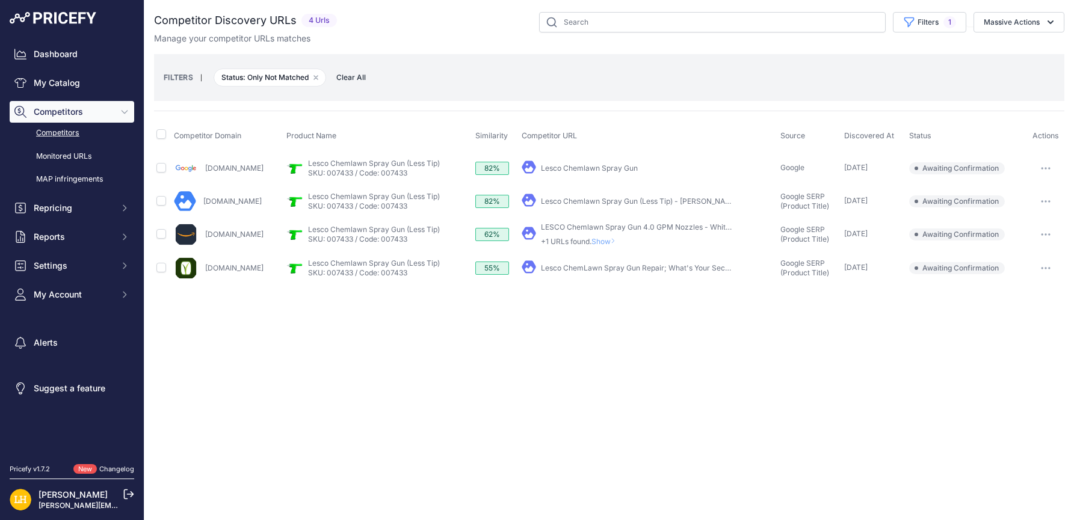
click at [579, 171] on link "Lesco Chemlawn Spray Gun" at bounding box center [589, 168] width 97 height 9
click at [1045, 168] on icon "button" at bounding box center [1045, 168] width 1 height 1
click at [1014, 211] on button "Exclude match" at bounding box center [1012, 212] width 99 height 19
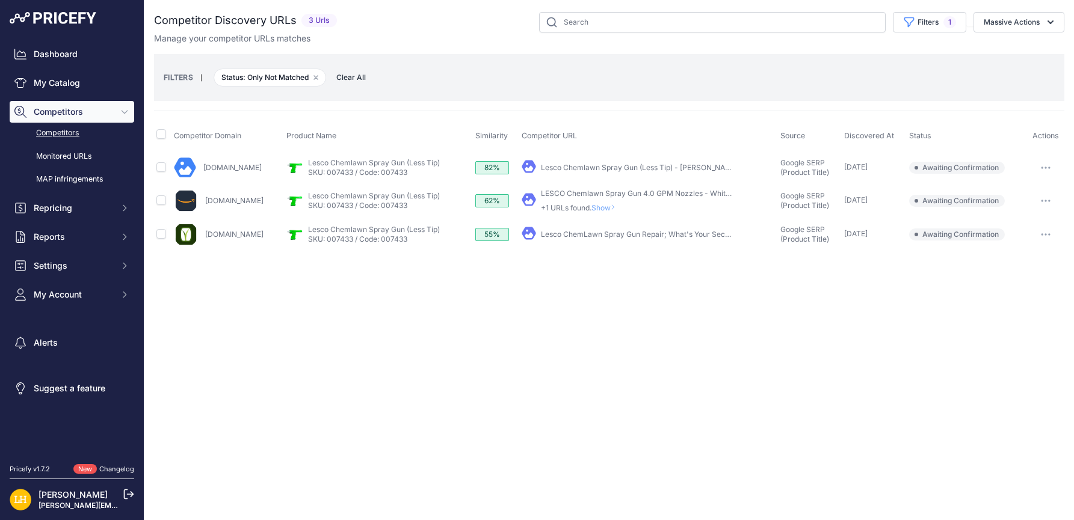
click at [1043, 167] on icon "button" at bounding box center [1046, 168] width 10 height 2
click at [1025, 217] on button "Exclude match" at bounding box center [1012, 212] width 99 height 19
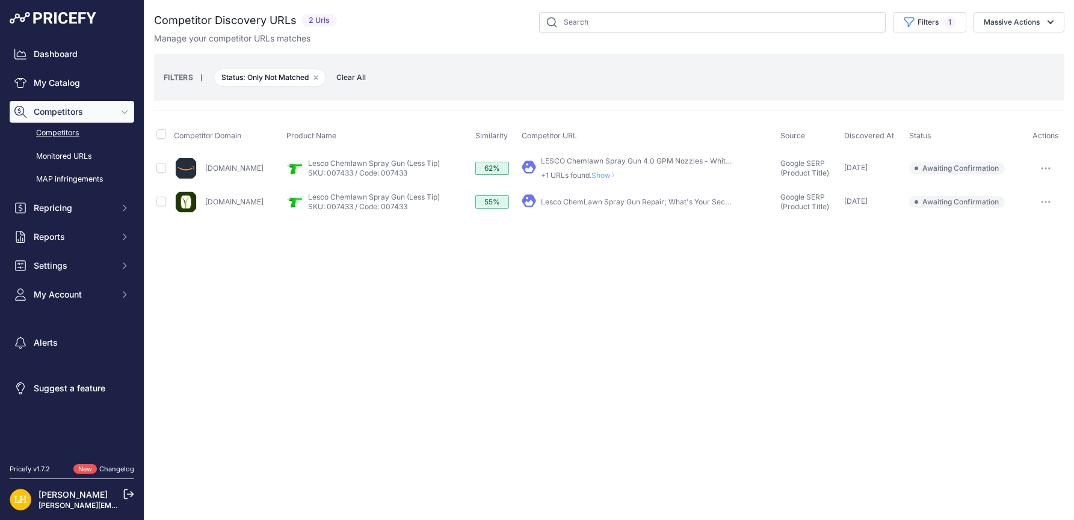
click at [602, 176] on span "Show" at bounding box center [605, 175] width 29 height 9
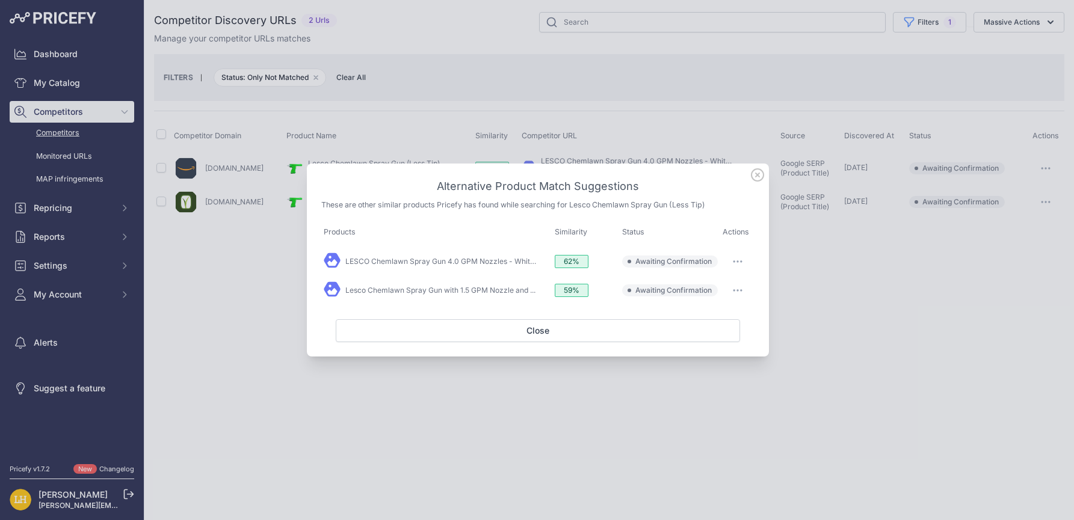
click at [759, 175] on icon at bounding box center [757, 174] width 13 height 13
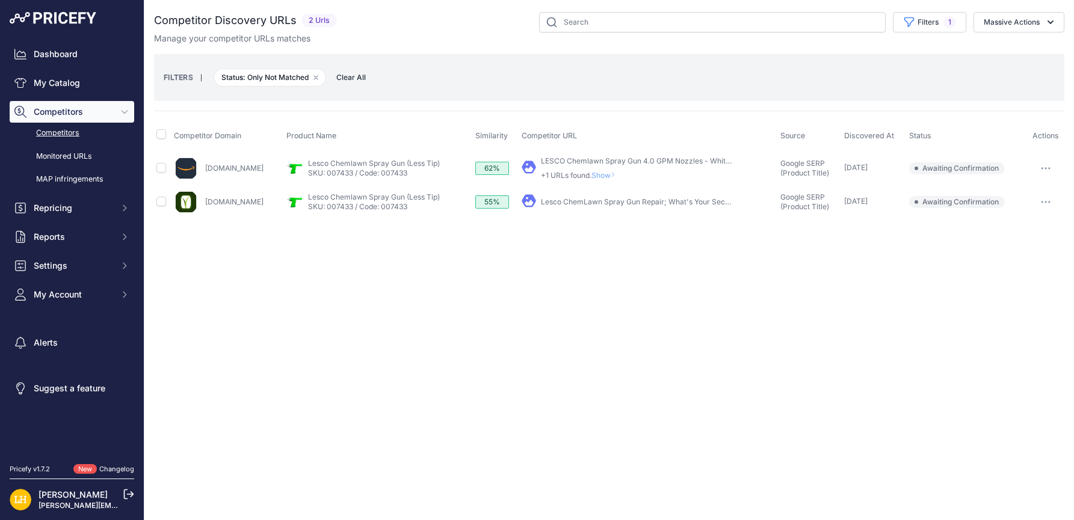
click at [1043, 168] on icon "button" at bounding box center [1041, 168] width 1 height 1
click at [1010, 216] on button "Exclude match" at bounding box center [1012, 212] width 99 height 19
click at [593, 174] on span "Show" at bounding box center [604, 175] width 29 height 9
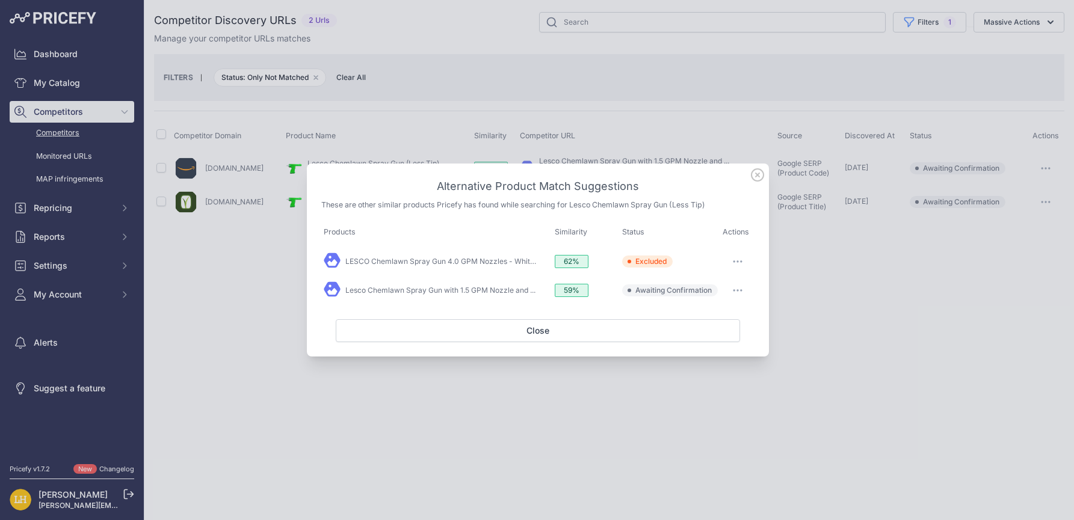
click at [746, 289] on button "button" at bounding box center [738, 290] width 24 height 17
click at [721, 344] on button "Exclude match" at bounding box center [713, 339] width 77 height 19
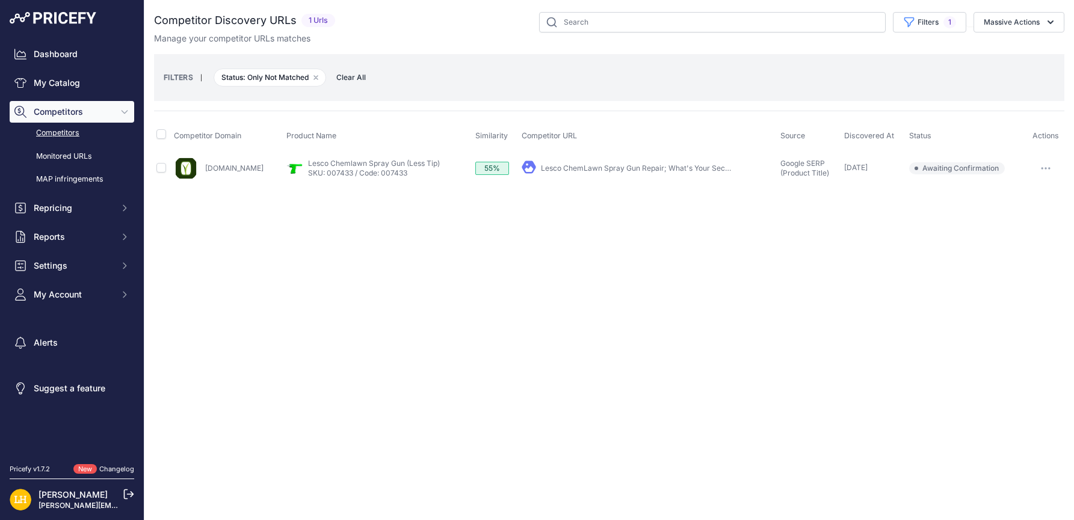
click at [592, 164] on link "Lesco ChemLawn Spray Gun Repair; What's Your Secret?" at bounding box center [639, 168] width 197 height 9
click at [1036, 165] on button "button" at bounding box center [1046, 168] width 24 height 17
click at [1007, 216] on button "Exclude match" at bounding box center [1012, 212] width 99 height 19
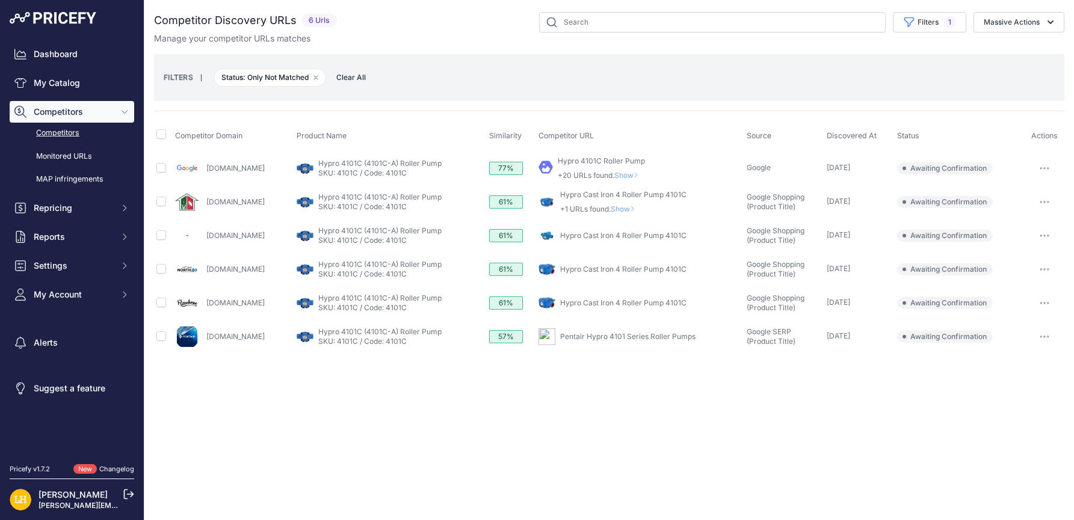
click at [639, 206] on span "Show" at bounding box center [625, 209] width 29 height 9
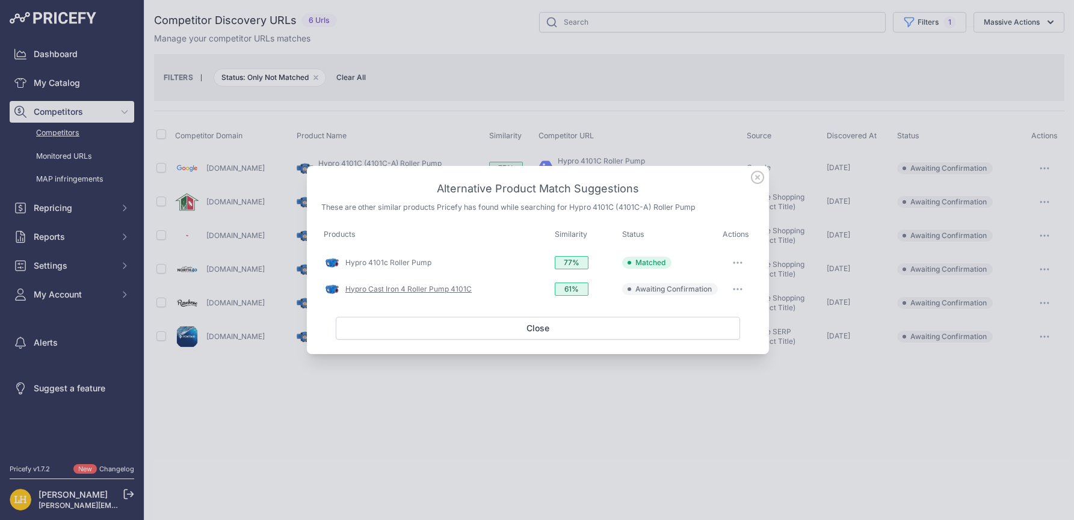
click at [434, 289] on link "Hypro Cast Iron 4 Roller Pump 4101C" at bounding box center [408, 289] width 126 height 9
click at [733, 292] on button "button" at bounding box center [738, 289] width 24 height 17
click at [722, 340] on span "Exclude match" at bounding box center [710, 338] width 51 height 9
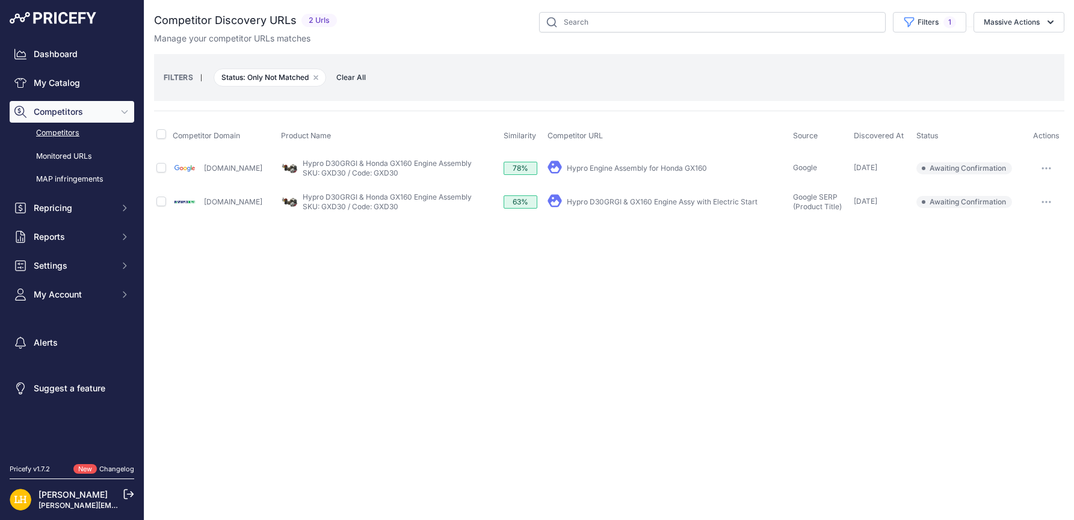
click at [620, 166] on link "Hypro Engine Assembly for Honda GX160" at bounding box center [637, 168] width 140 height 9
click at [1053, 169] on button "button" at bounding box center [1046, 168] width 24 height 17
click at [1018, 217] on button "Exclude match" at bounding box center [1012, 212] width 99 height 19
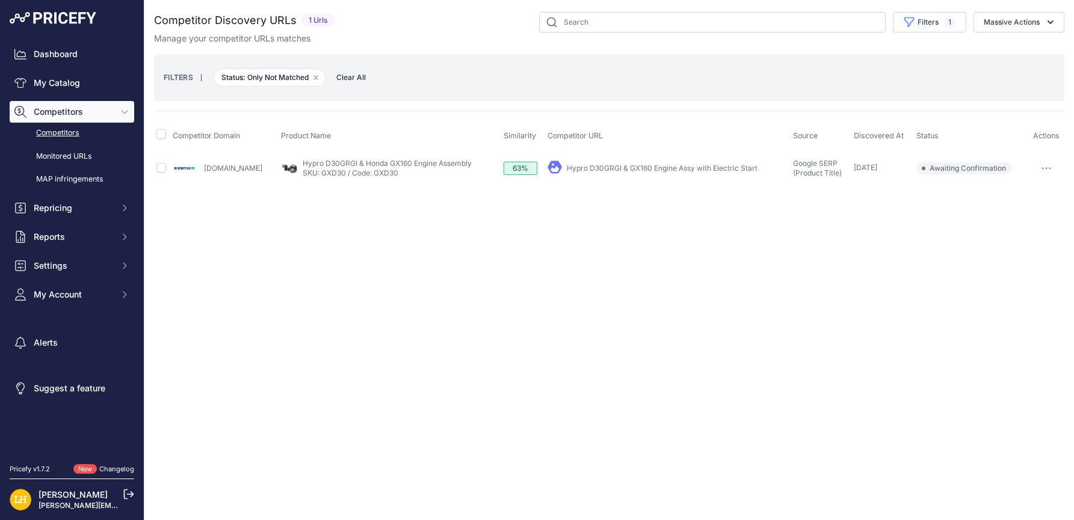
click at [1049, 164] on button "button" at bounding box center [1046, 168] width 24 height 17
click at [1016, 212] on button "Exclude match" at bounding box center [1012, 212] width 99 height 19
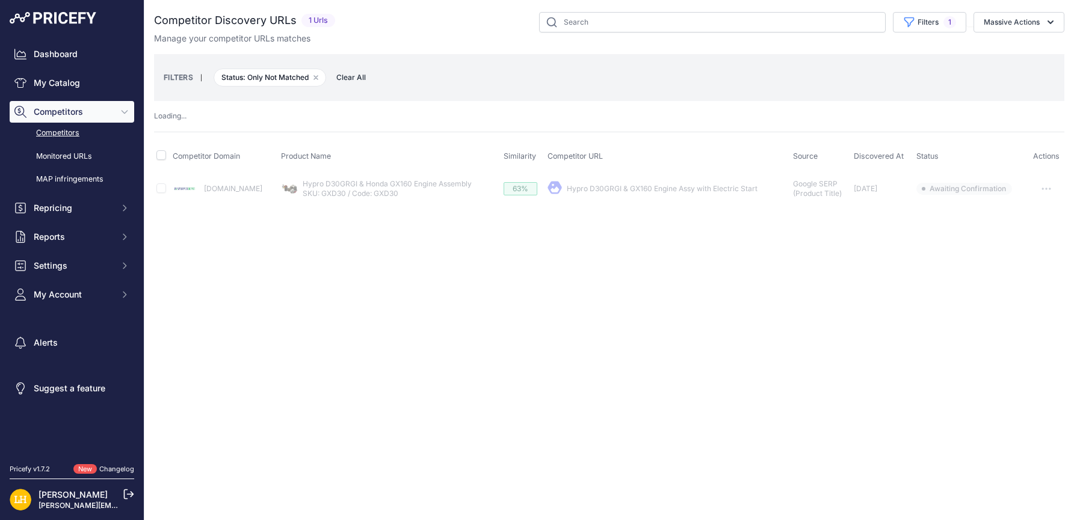
click at [814, 245] on div "Close You are not connected to the internet." at bounding box center [609, 260] width 930 height 520
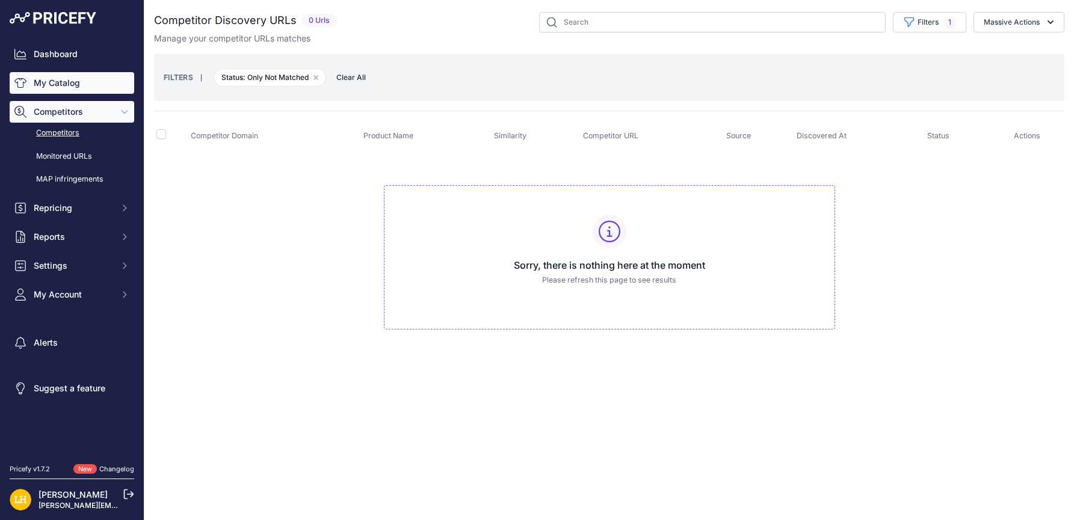
click at [64, 73] on link "My Catalog" at bounding box center [72, 83] width 125 height 22
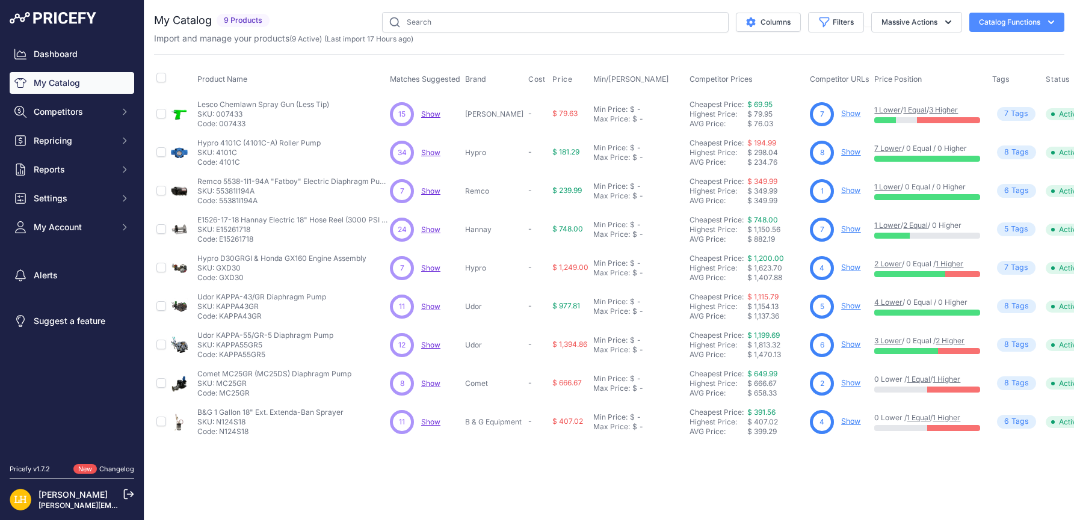
click at [850, 113] on link "Show" at bounding box center [850, 113] width 19 height 9
click at [855, 347] on link "Show" at bounding box center [850, 344] width 19 height 9
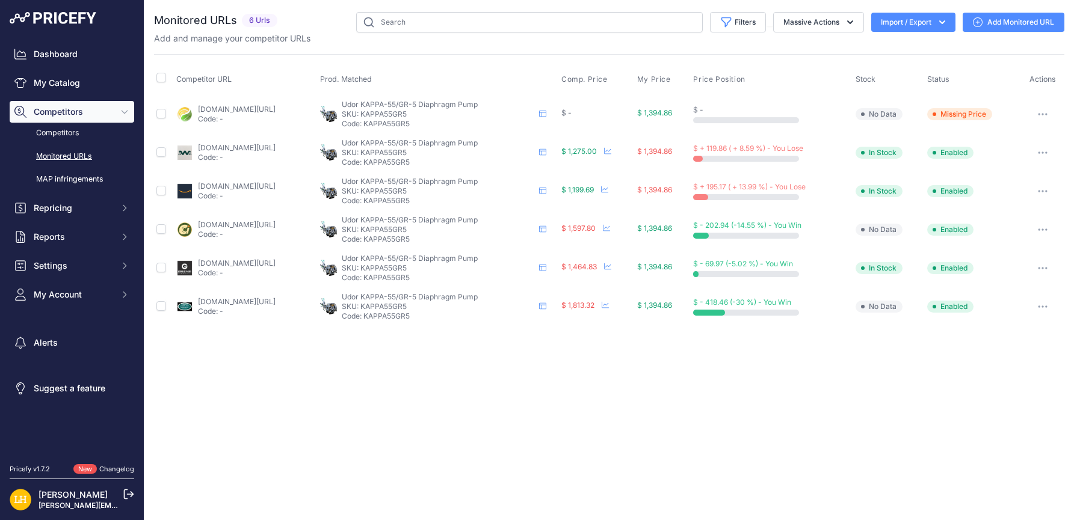
click at [276, 110] on link "farmchem.com/product/03-k55gr5-udor-kappa-55-gr5-diaphragm-pump/?prirule_jdsnik…" at bounding box center [237, 109] width 78 height 9
click at [612, 112] on div "$ -" at bounding box center [596, 113] width 71 height 10
click at [1047, 113] on icon "button" at bounding box center [1043, 114] width 10 height 2
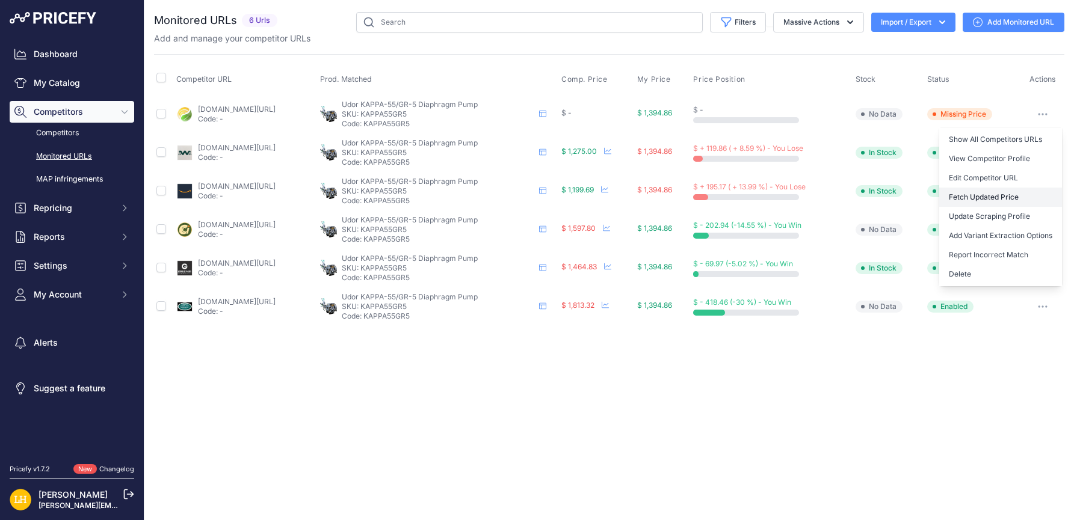
click at [995, 194] on button "Fetch Updated Price" at bounding box center [1000, 197] width 123 height 19
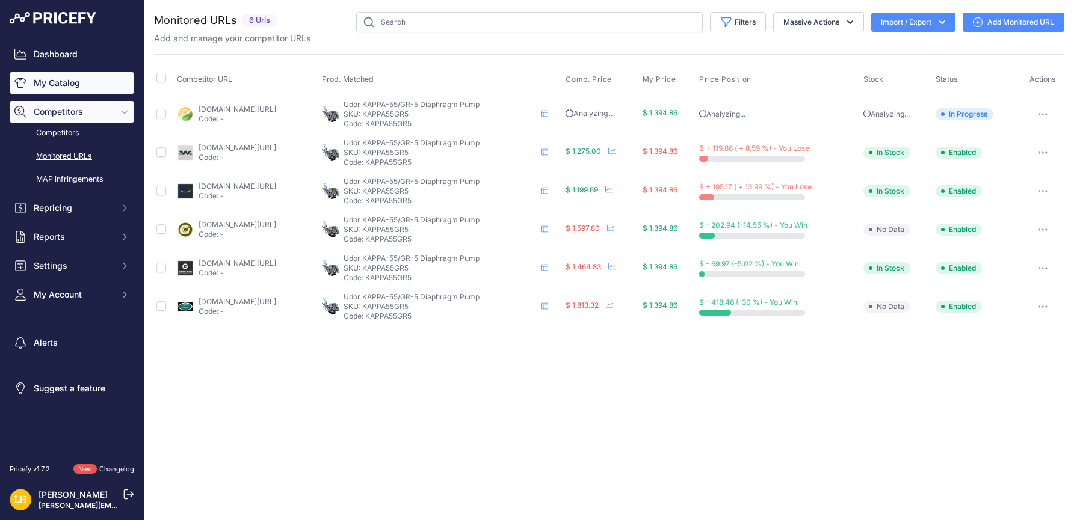
click at [78, 75] on link "My Catalog" at bounding box center [72, 83] width 125 height 22
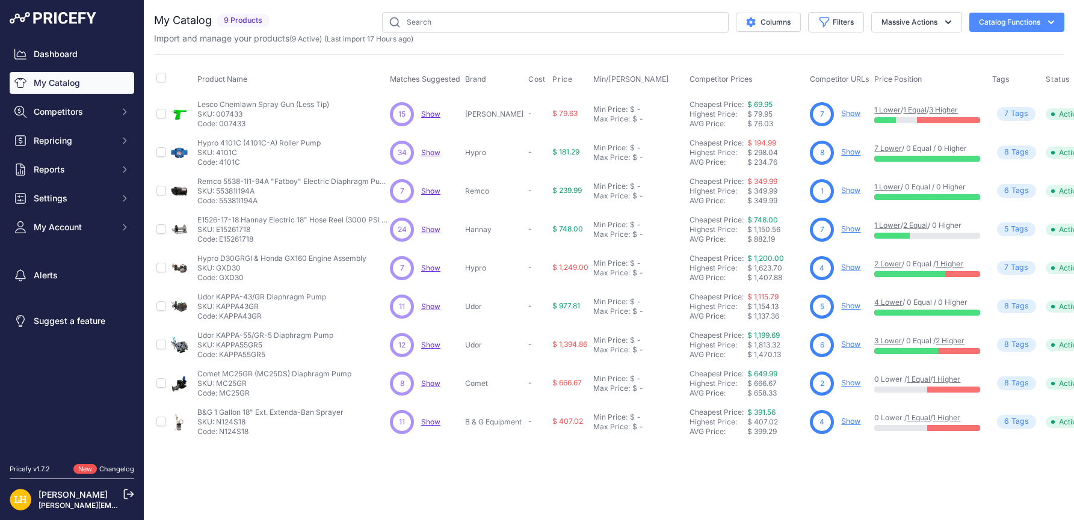
click at [851, 152] on link "Show" at bounding box center [850, 151] width 19 height 9
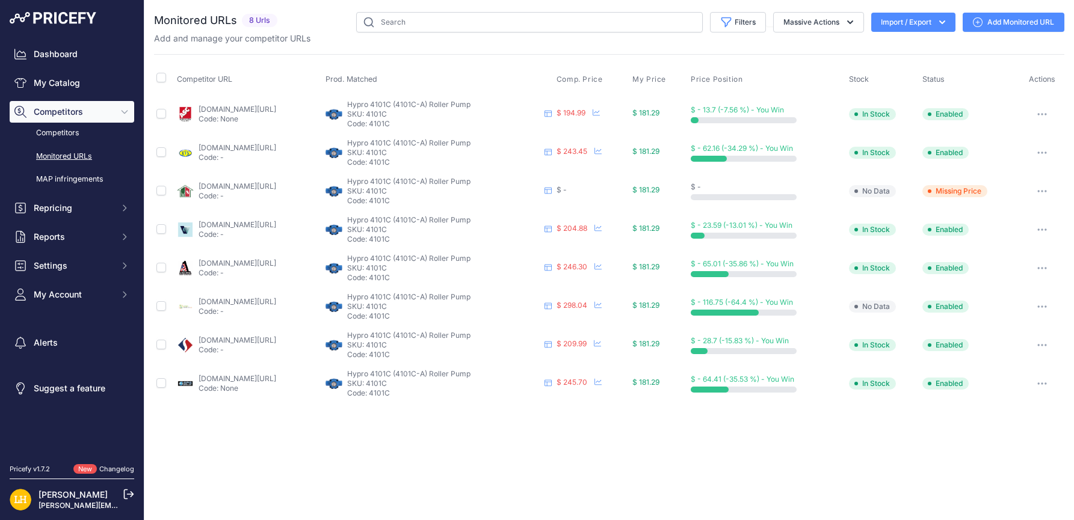
click at [643, 413] on div "You are not connected to the internet. Monitored URLs" at bounding box center [609, 207] width 910 height 415
click at [73, 110] on span "Competitors" at bounding box center [73, 112] width 79 height 12
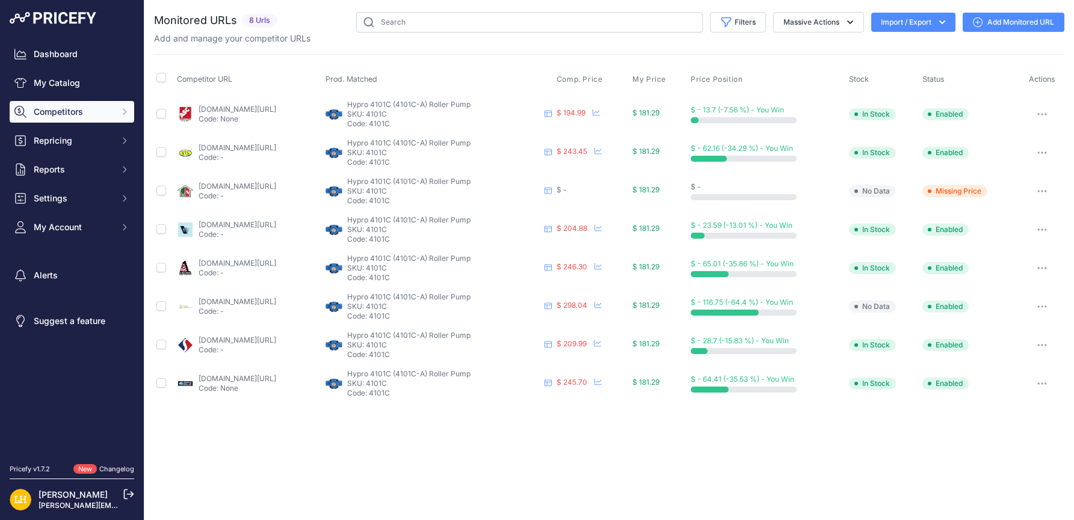
click at [73, 110] on span "Competitors" at bounding box center [73, 112] width 79 height 12
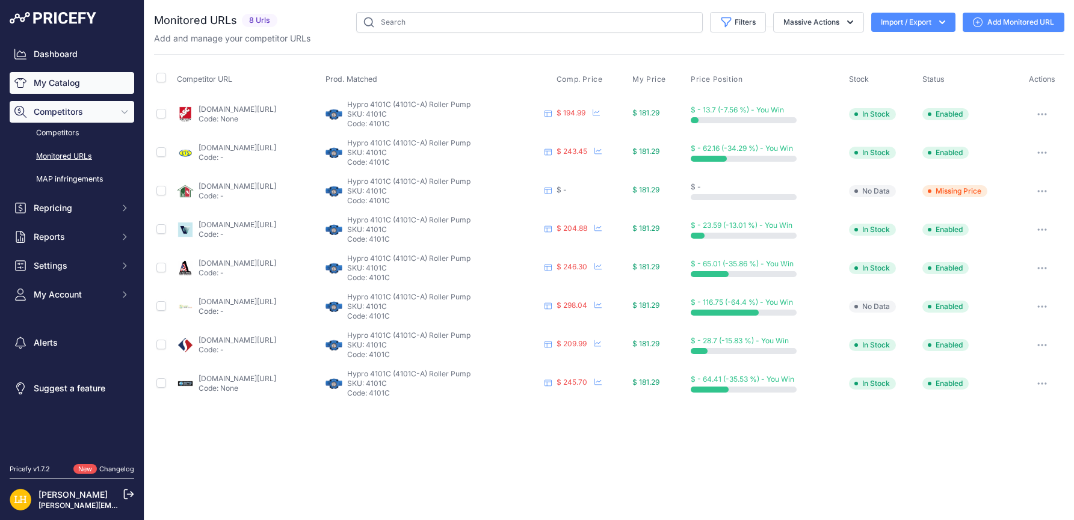
click at [71, 87] on link "My Catalog" at bounding box center [72, 83] width 125 height 22
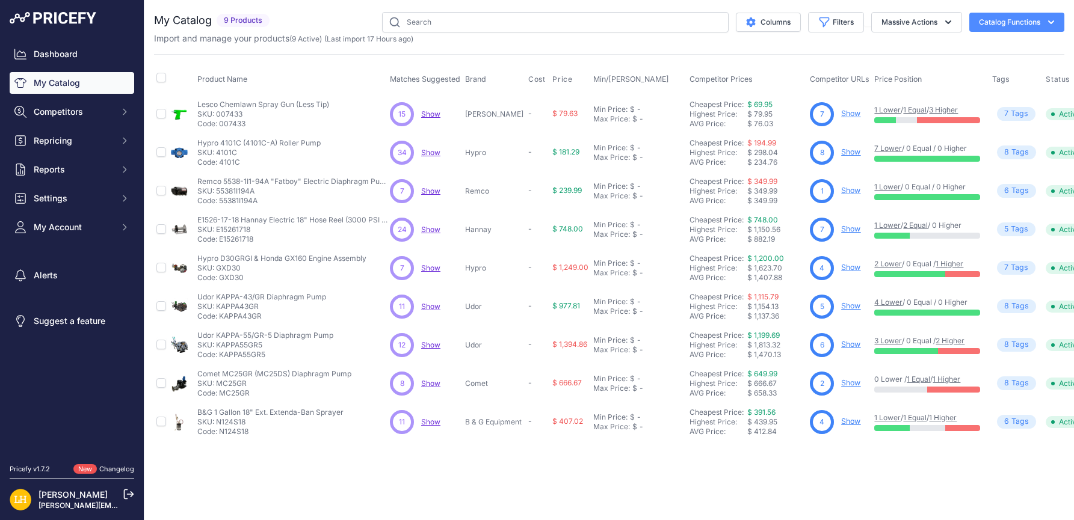
click at [851, 268] on link "Show" at bounding box center [850, 267] width 19 height 9
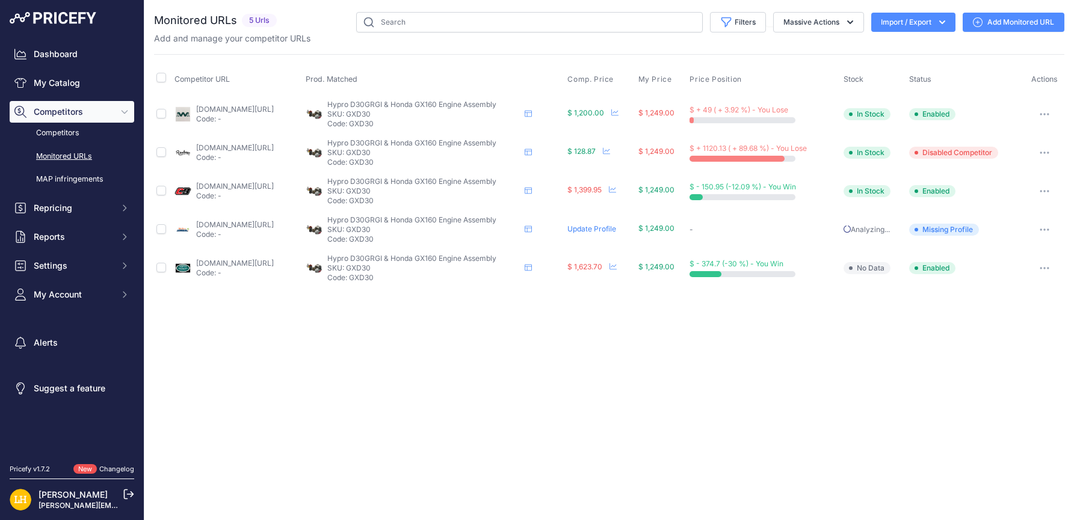
click at [401, 345] on div "Close You are not connected to the internet." at bounding box center [609, 260] width 930 height 520
click at [602, 189] on span "$ 1,399.95" at bounding box center [584, 189] width 34 height 9
click at [532, 151] on icon at bounding box center [528, 152] width 7 height 7
click at [261, 148] on link "[DOMAIN_NAME][URL]" at bounding box center [235, 147] width 78 height 9
click at [596, 151] on span "$ 128.87" at bounding box center [581, 151] width 28 height 9
